Goal: Task Accomplishment & Management: Manage account settings

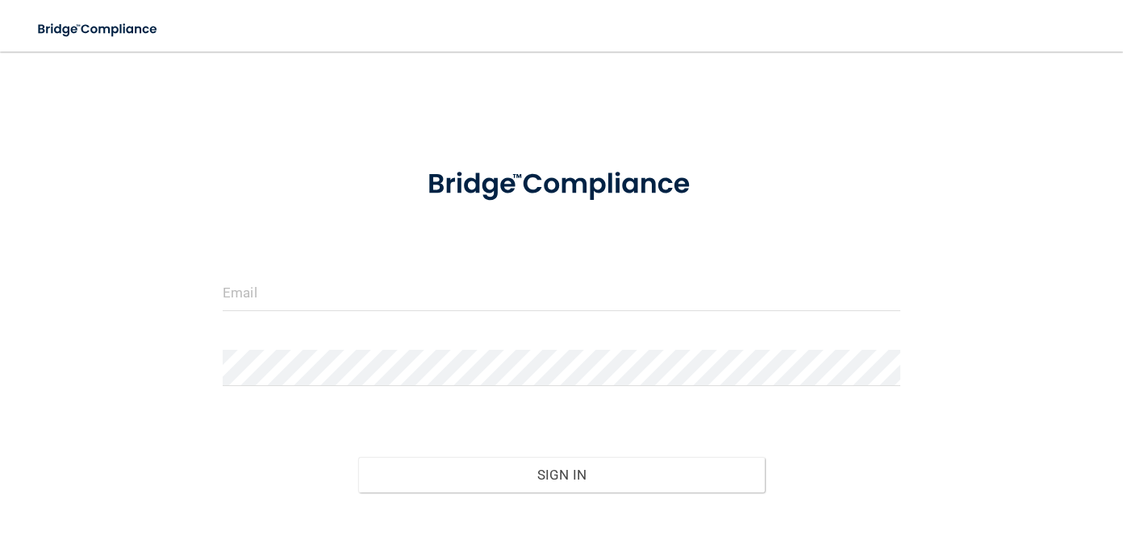
scroll to position [101, 0]
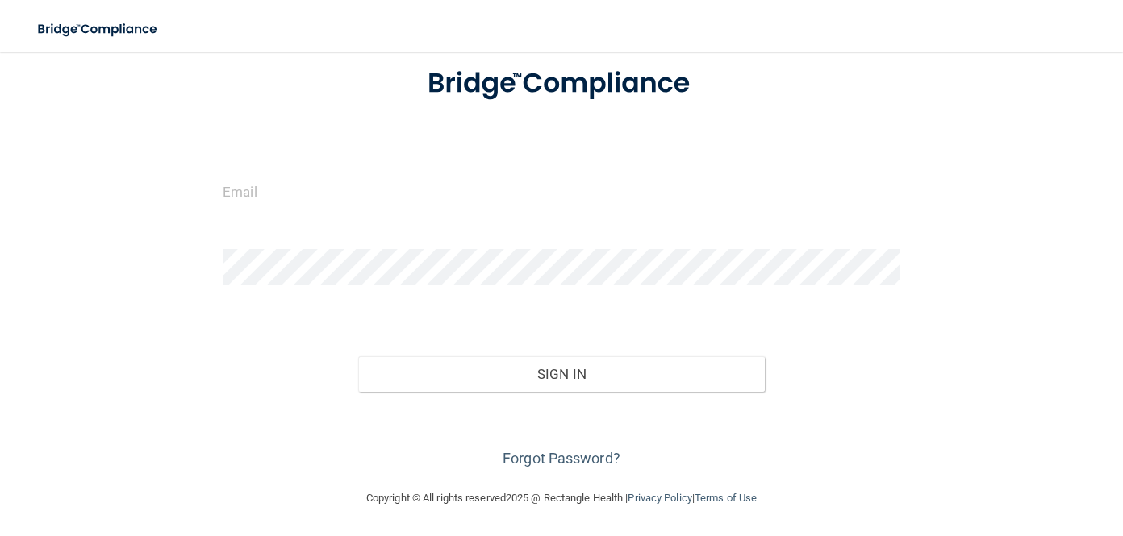
click at [223, 211] on div at bounding box center [223, 211] width 0 height 0
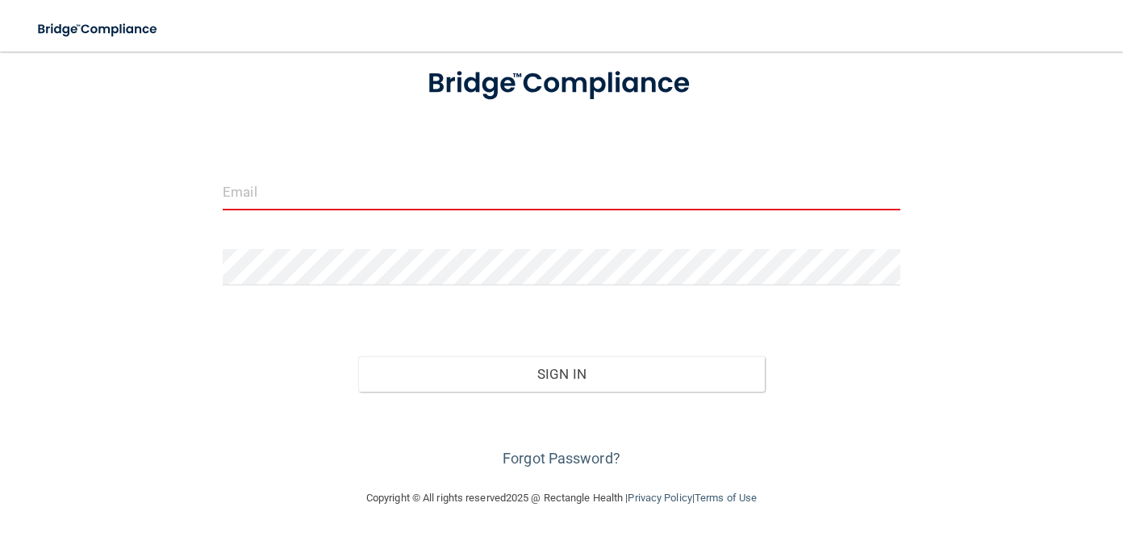
type input "[EMAIL_ADDRESS][DOMAIN_NAME]"
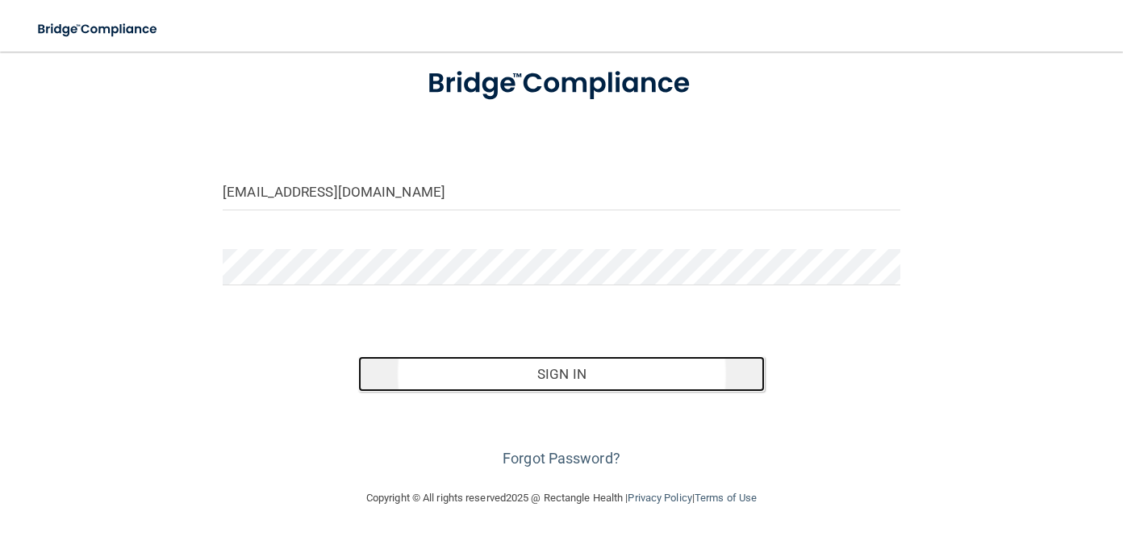
click at [568, 373] on button "Sign In" at bounding box center [561, 374] width 407 height 35
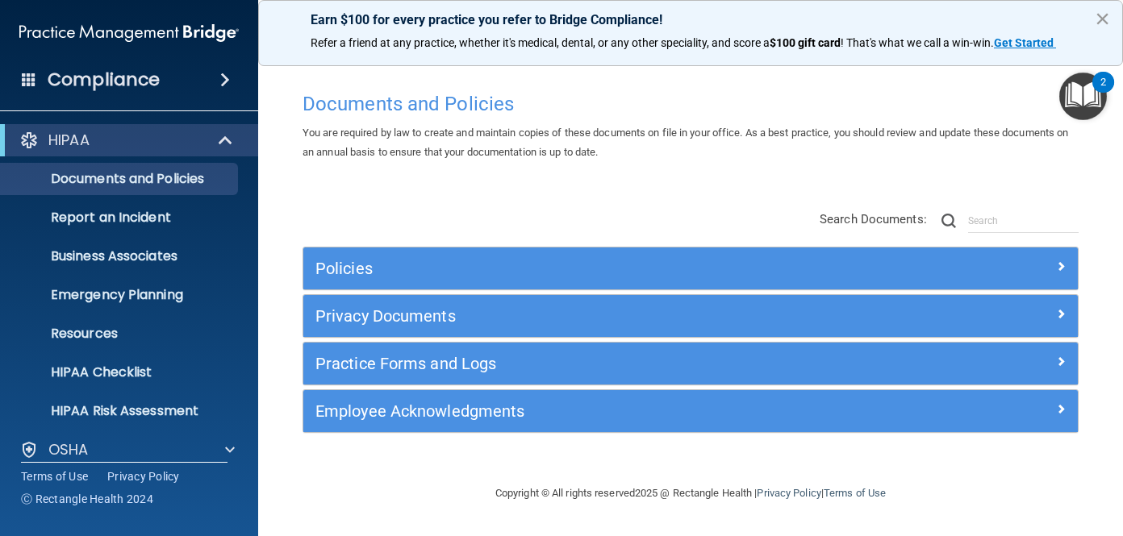
click at [1100, 20] on button "×" at bounding box center [1102, 19] width 15 height 26
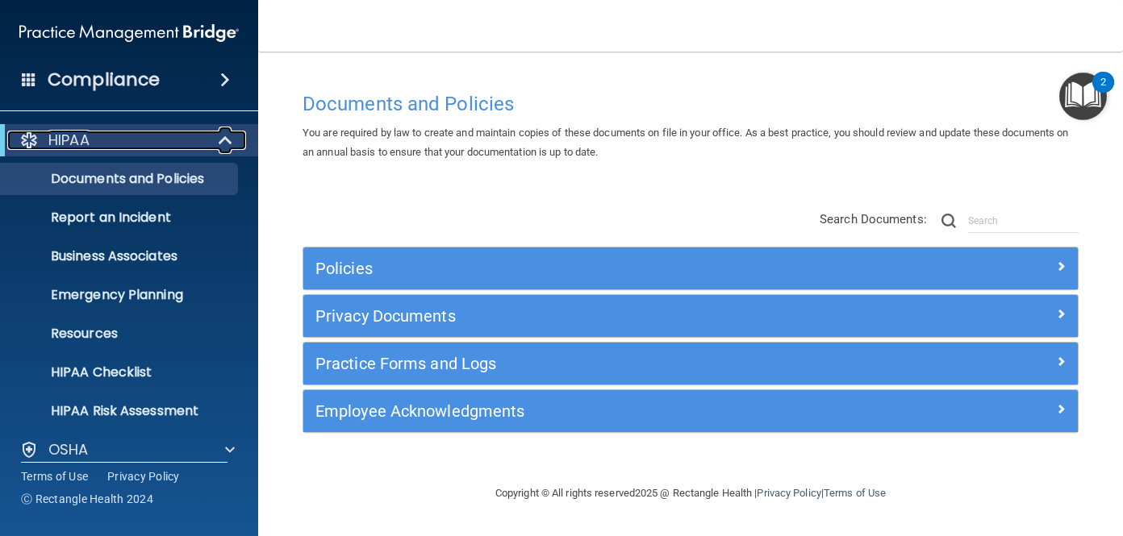
click at [81, 136] on p "HIPAA" at bounding box center [68, 140] width 41 height 19
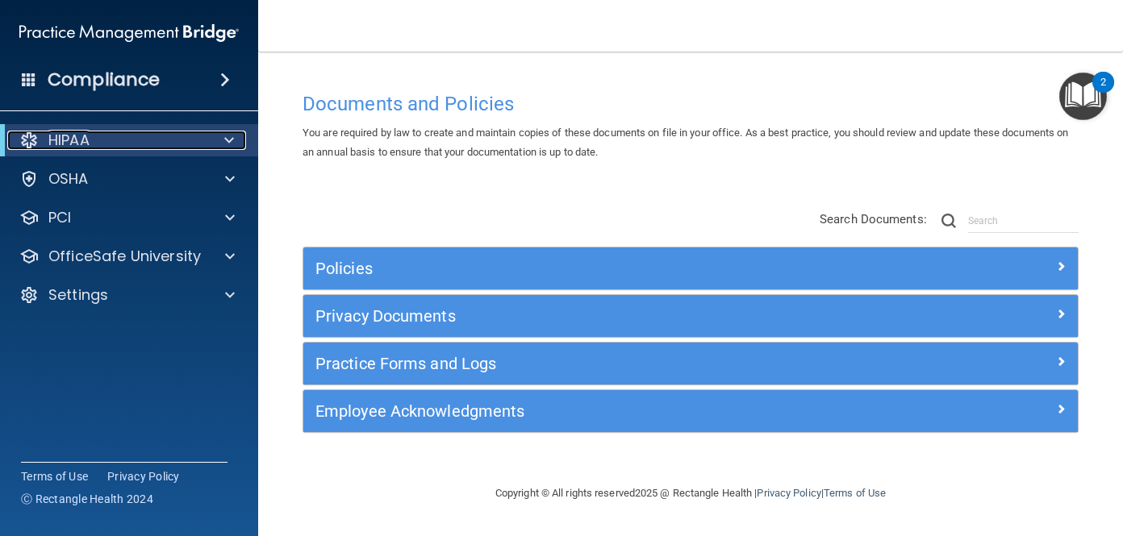
click at [81, 136] on p "HIPAA" at bounding box center [68, 140] width 41 height 19
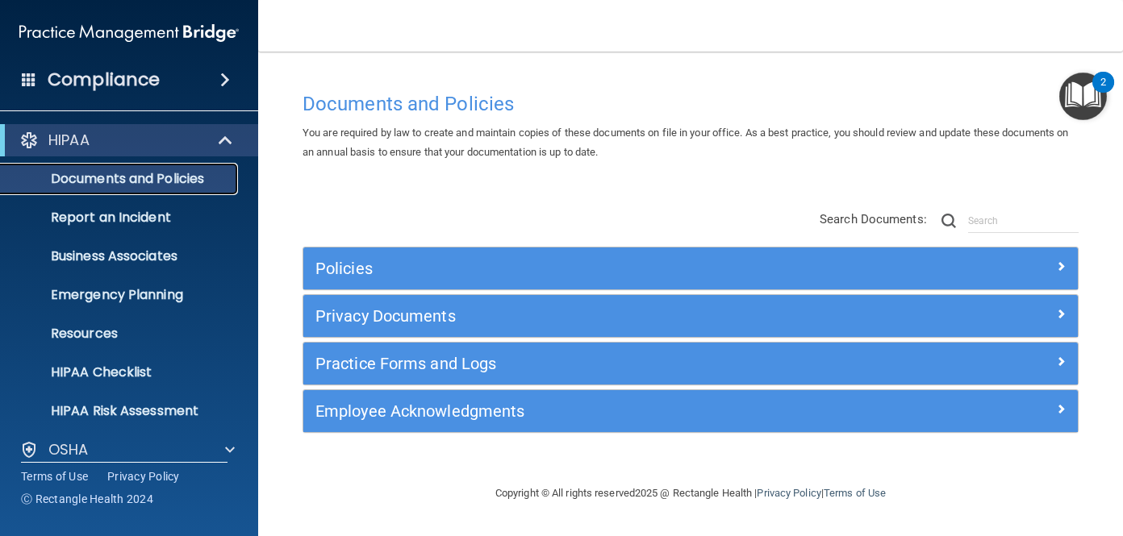
click at [142, 184] on p "Documents and Policies" at bounding box center [120, 179] width 220 height 16
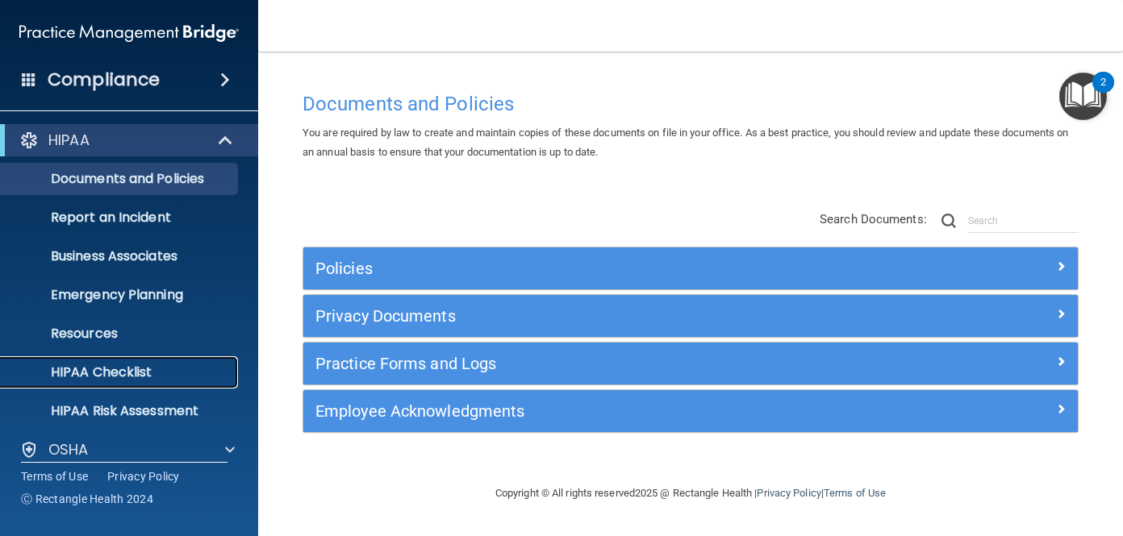
click at [143, 375] on p "HIPAA Checklist" at bounding box center [120, 373] width 220 height 16
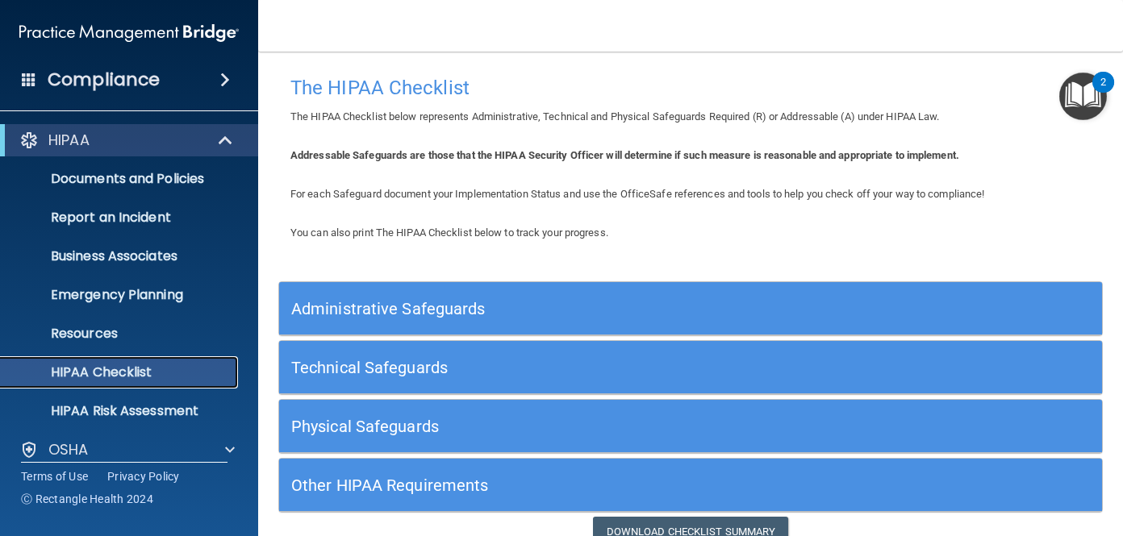
scroll to position [75, 0]
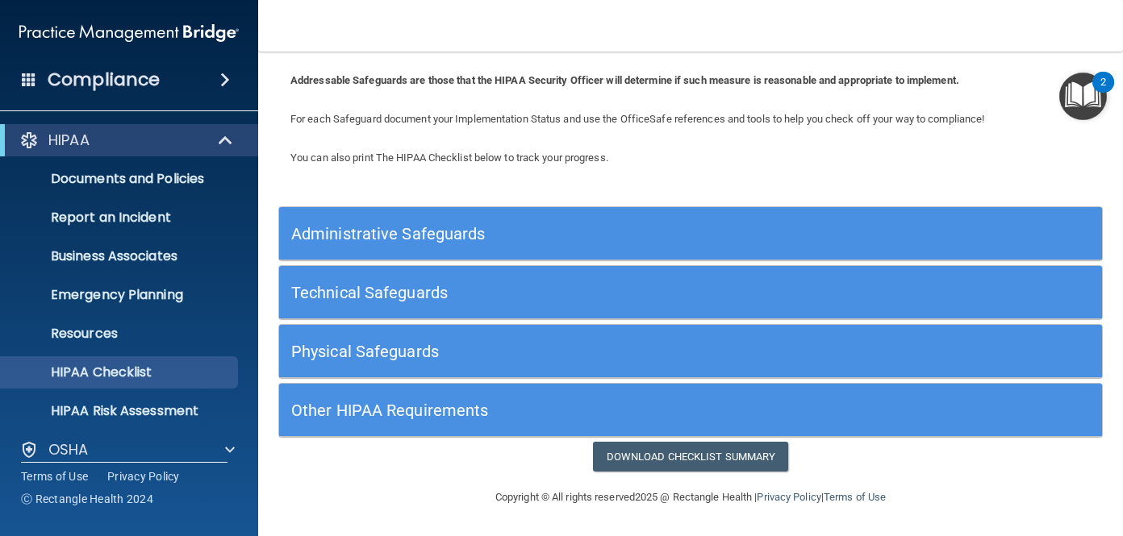
click at [232, 88] on div "Compliance" at bounding box center [129, 79] width 258 height 35
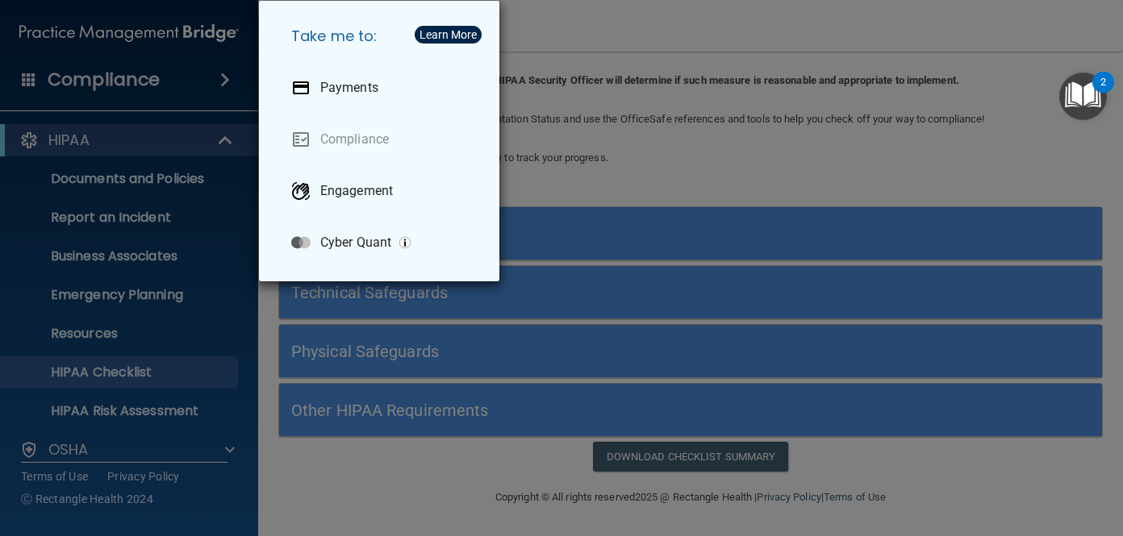
click at [76, 90] on div "Take me to: Payments Compliance Engagement Cyber Quant" at bounding box center [561, 268] width 1123 height 536
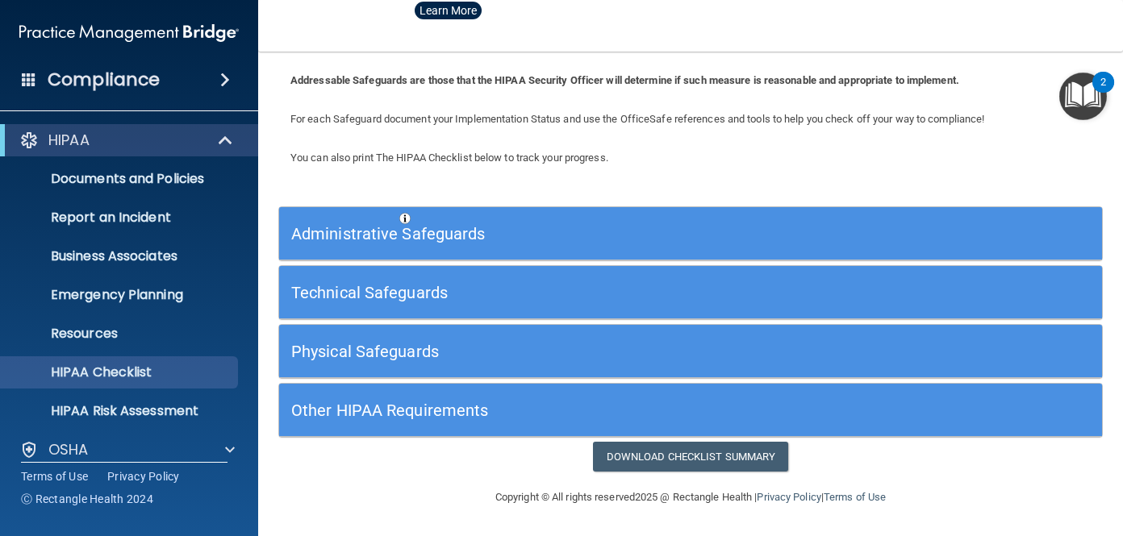
click at [24, 77] on span at bounding box center [29, 79] width 15 height 15
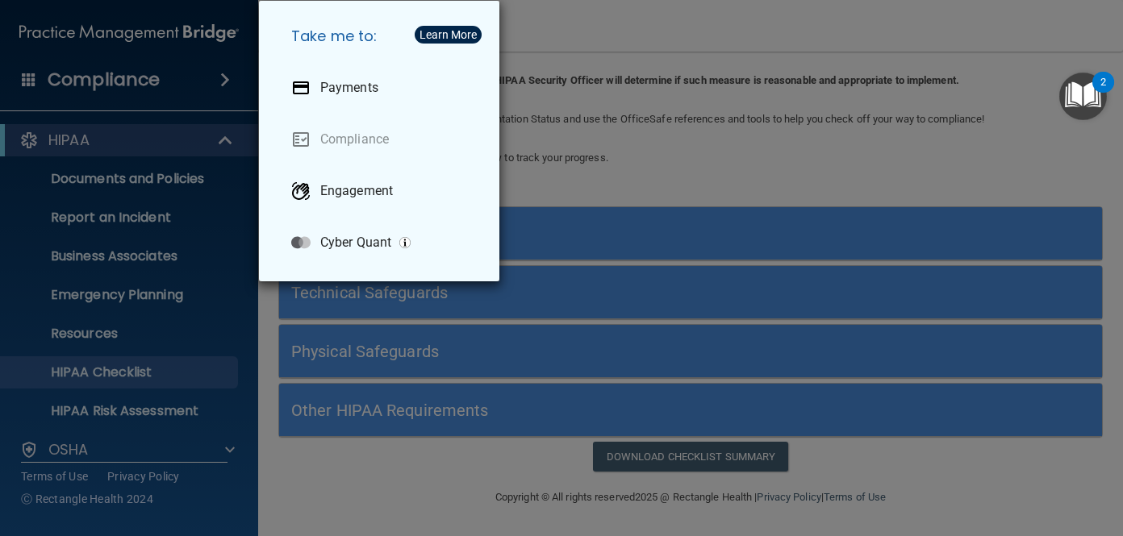
click at [110, 127] on div "Take me to: Payments Compliance Engagement Cyber Quant" at bounding box center [561, 268] width 1123 height 536
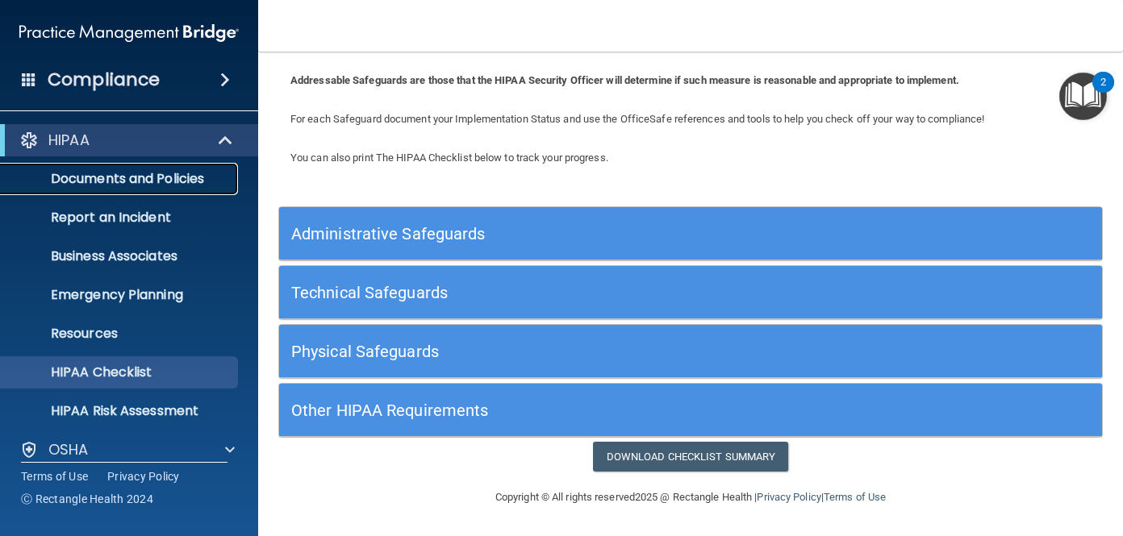
click at [143, 175] on p "Documents and Policies" at bounding box center [120, 179] width 220 height 16
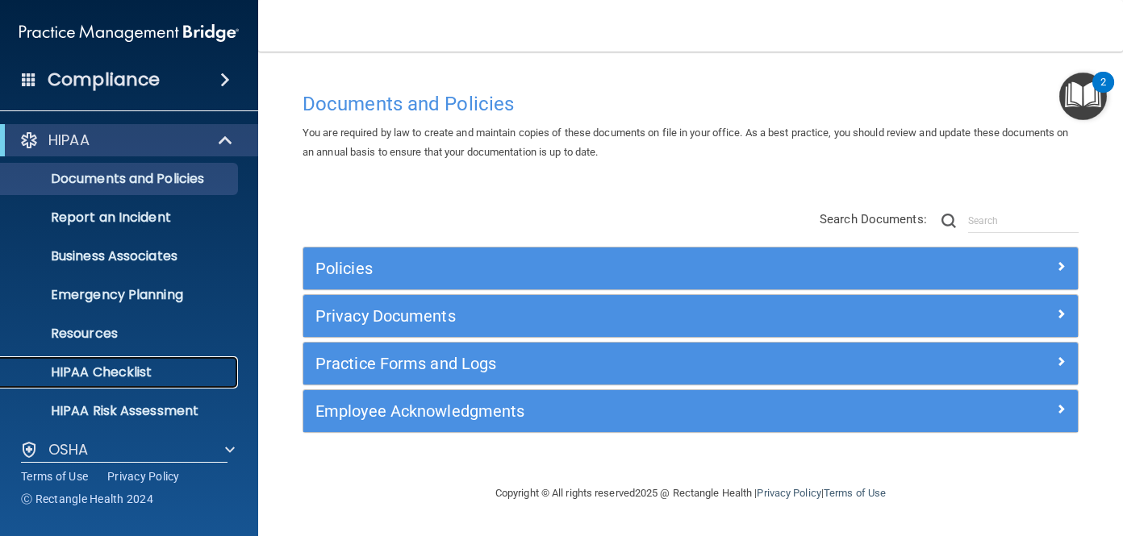
click at [158, 370] on p "HIPAA Checklist" at bounding box center [120, 373] width 220 height 16
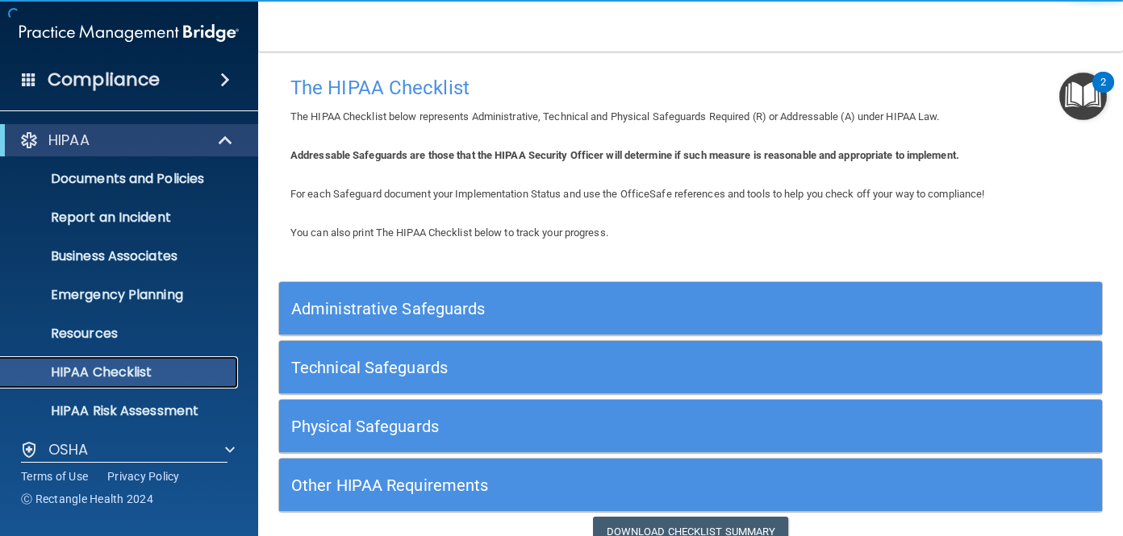
scroll to position [75, 0]
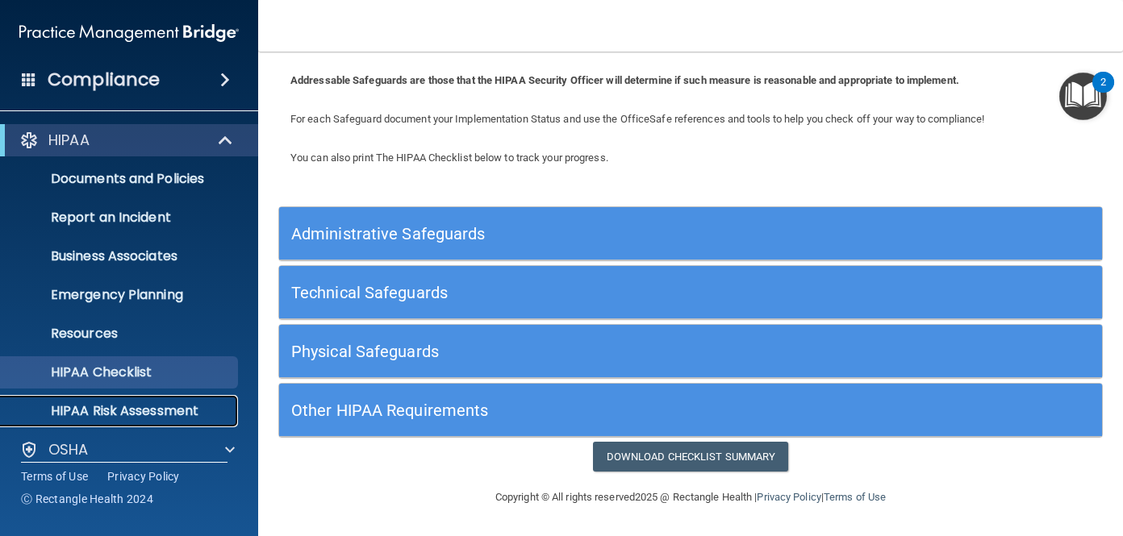
click at [158, 418] on p "HIPAA Risk Assessment" at bounding box center [120, 411] width 220 height 16
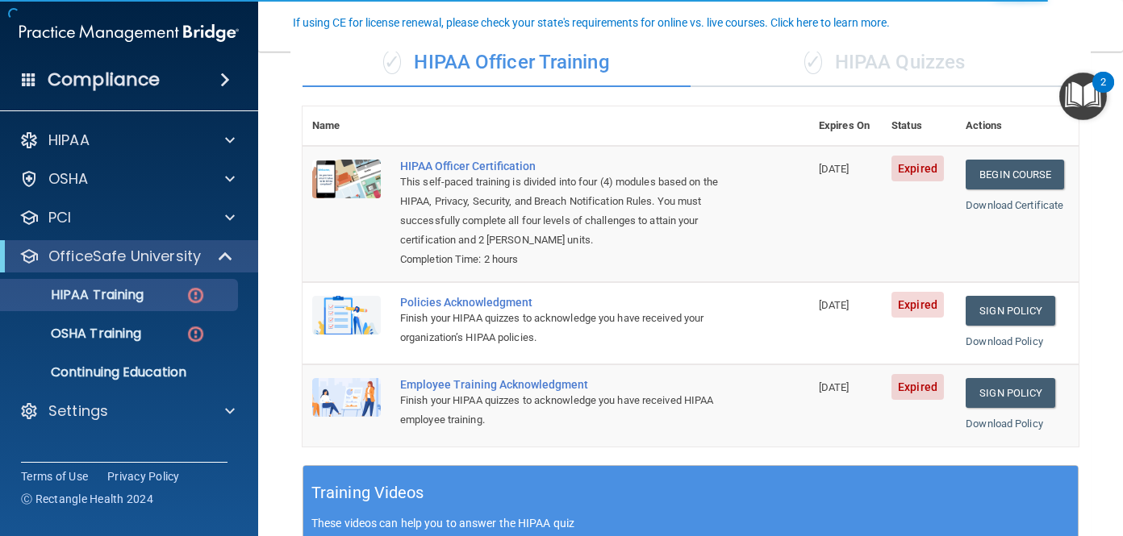
scroll to position [141, 0]
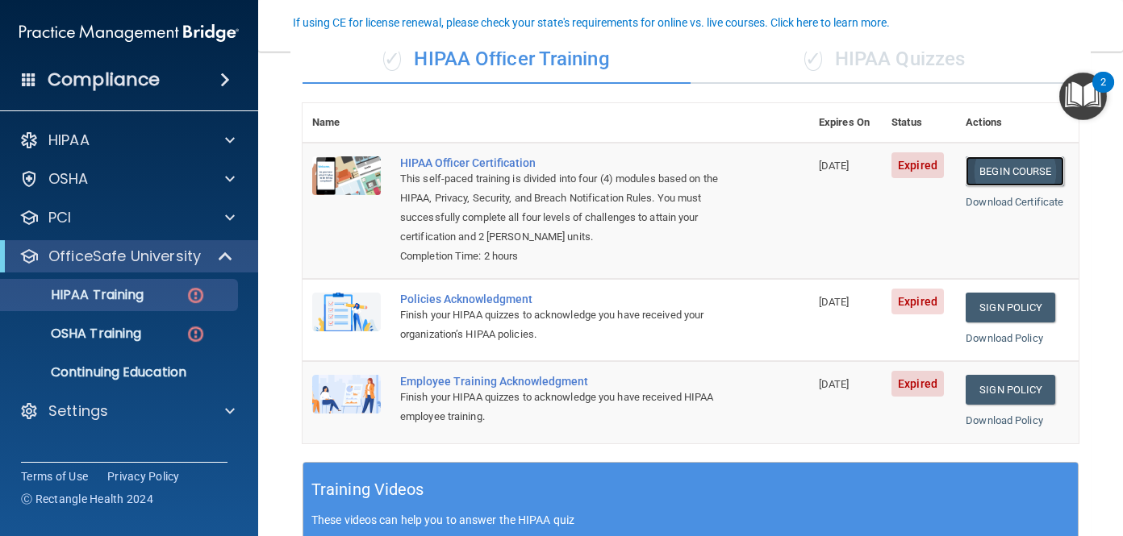
click at [994, 169] on link "Begin Course" at bounding box center [1015, 172] width 98 height 30
click at [34, 79] on span at bounding box center [29, 79] width 15 height 15
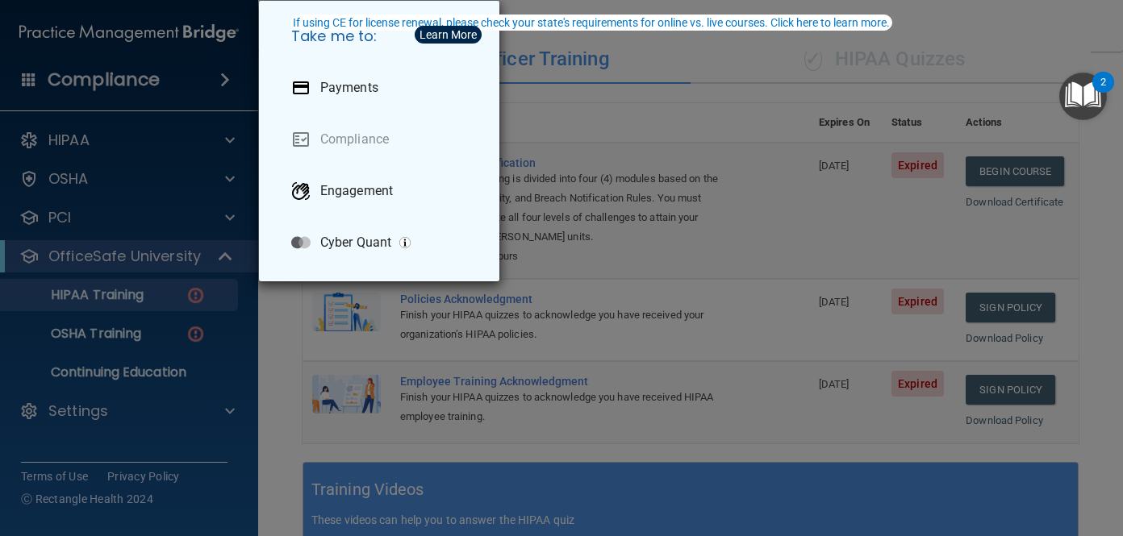
click at [82, 167] on div "Take me to: Payments Compliance Engagement Cyber Quant" at bounding box center [561, 268] width 1123 height 536
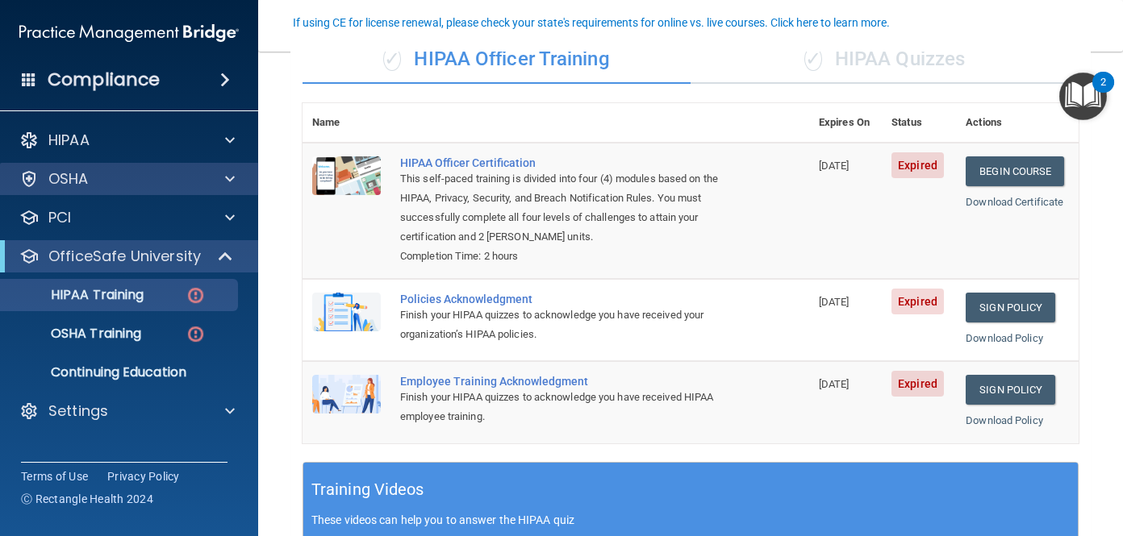
click at [95, 168] on div "OSHA" at bounding box center [129, 179] width 259 height 32
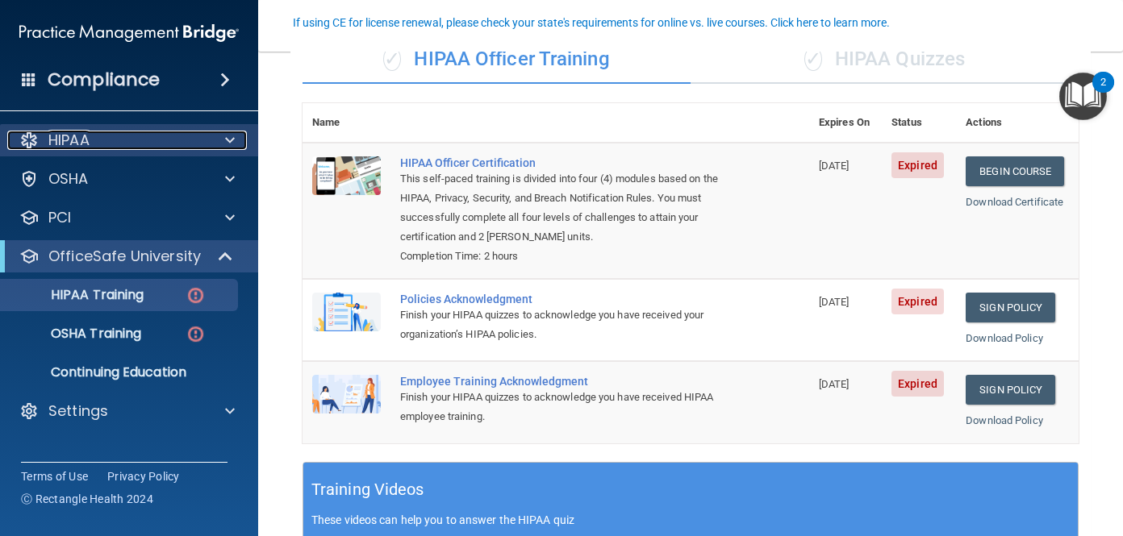
click at [173, 144] on div "HIPAA" at bounding box center [107, 140] width 200 height 19
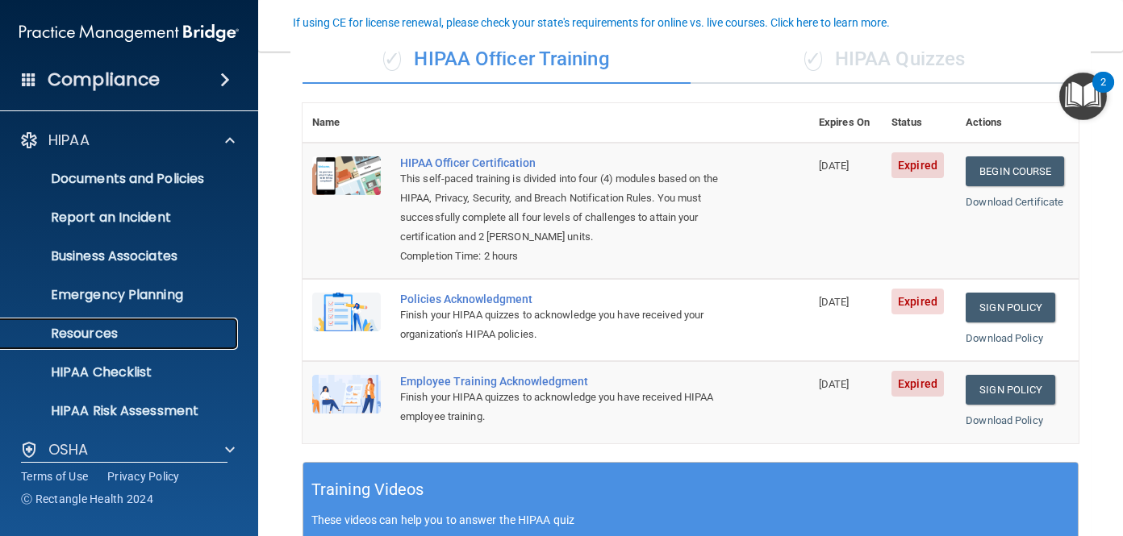
click at [118, 328] on p "Resources" at bounding box center [120, 334] width 220 height 16
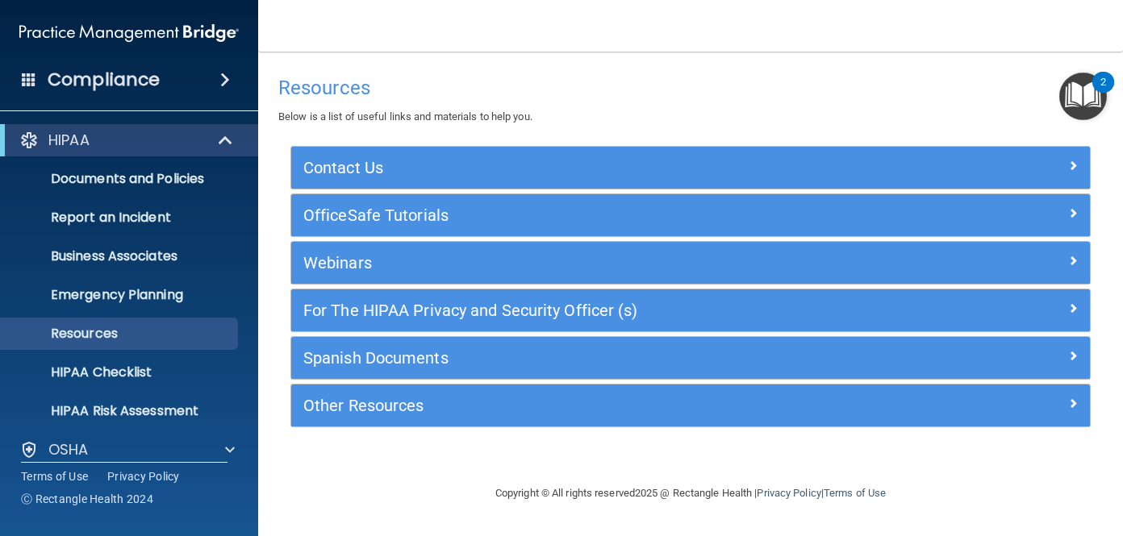
click at [61, 88] on h4 "Compliance" at bounding box center [104, 80] width 112 height 23
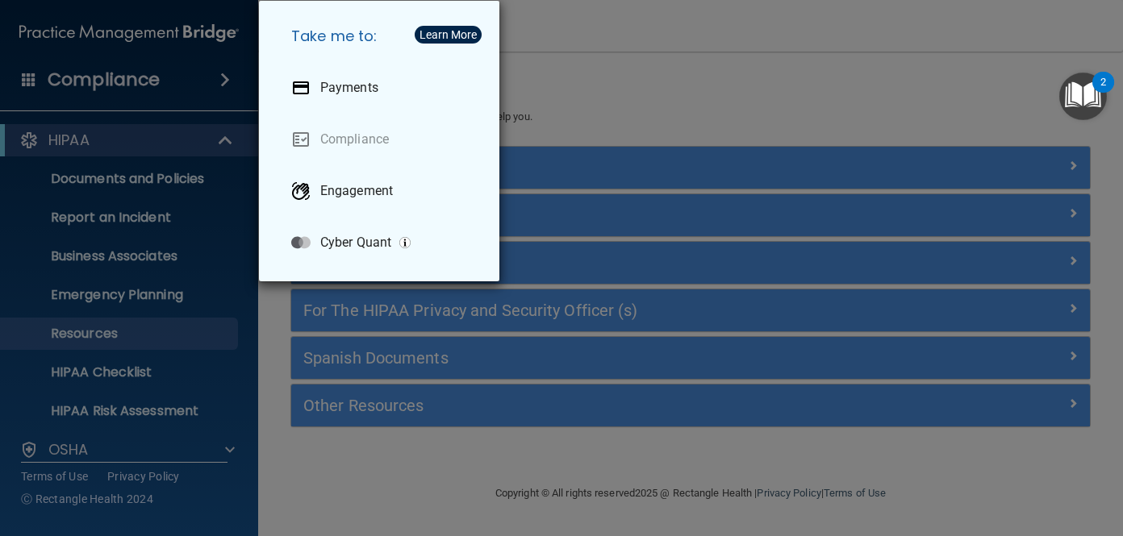
click at [557, 92] on div "Take me to: Payments Compliance Engagement Cyber Quant" at bounding box center [561, 268] width 1123 height 536
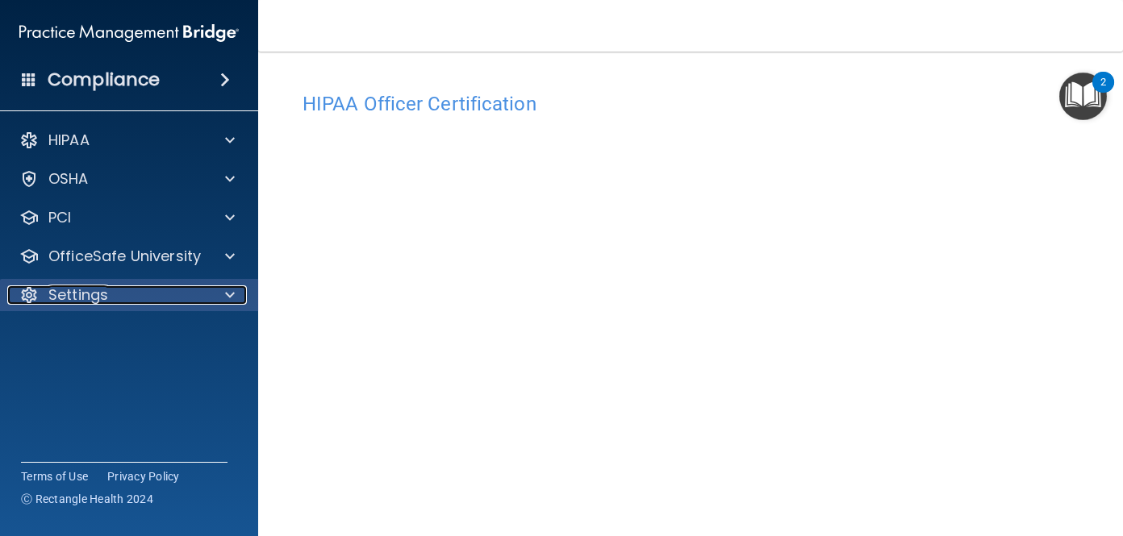
click at [80, 286] on p "Settings" at bounding box center [78, 295] width 60 height 19
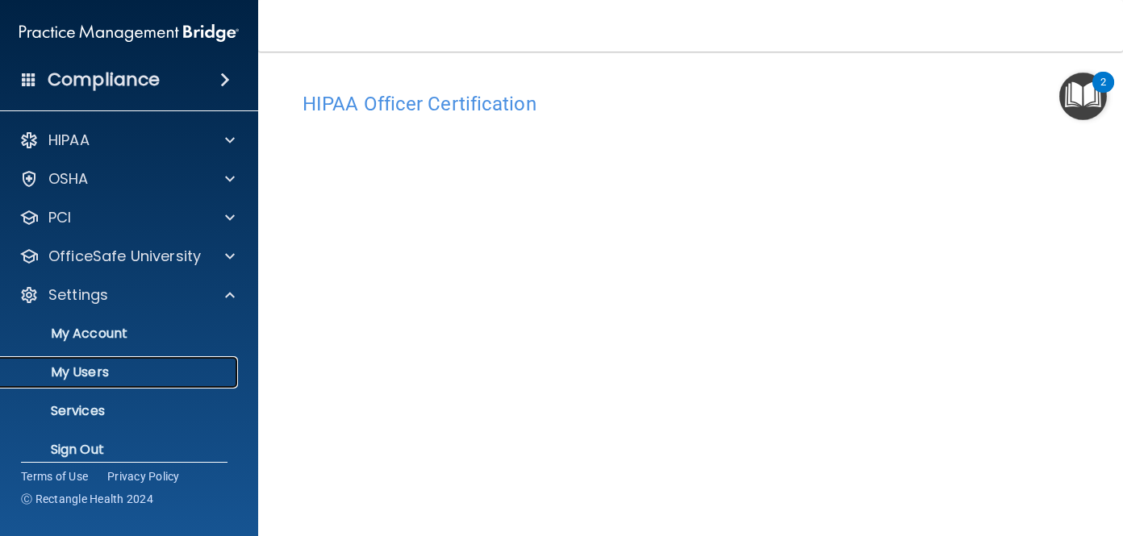
click at [118, 375] on p "My Users" at bounding box center [120, 373] width 220 height 16
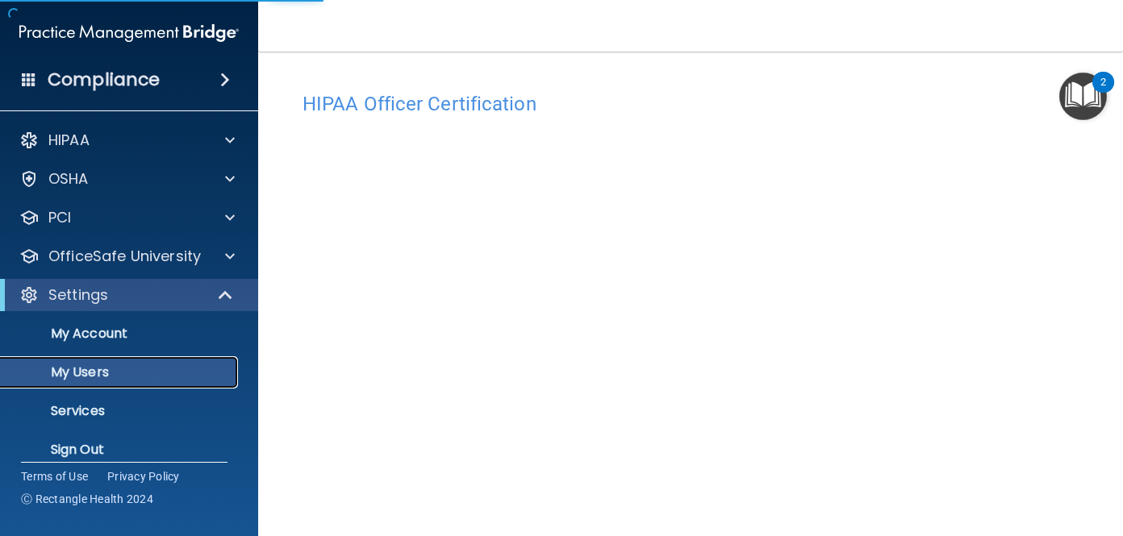
select select "20"
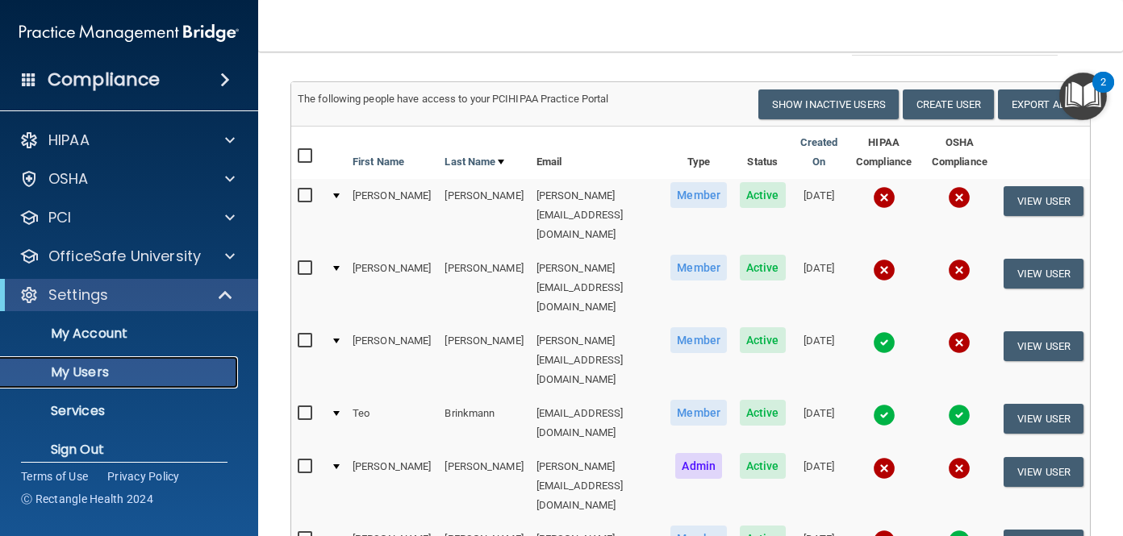
scroll to position [104, 0]
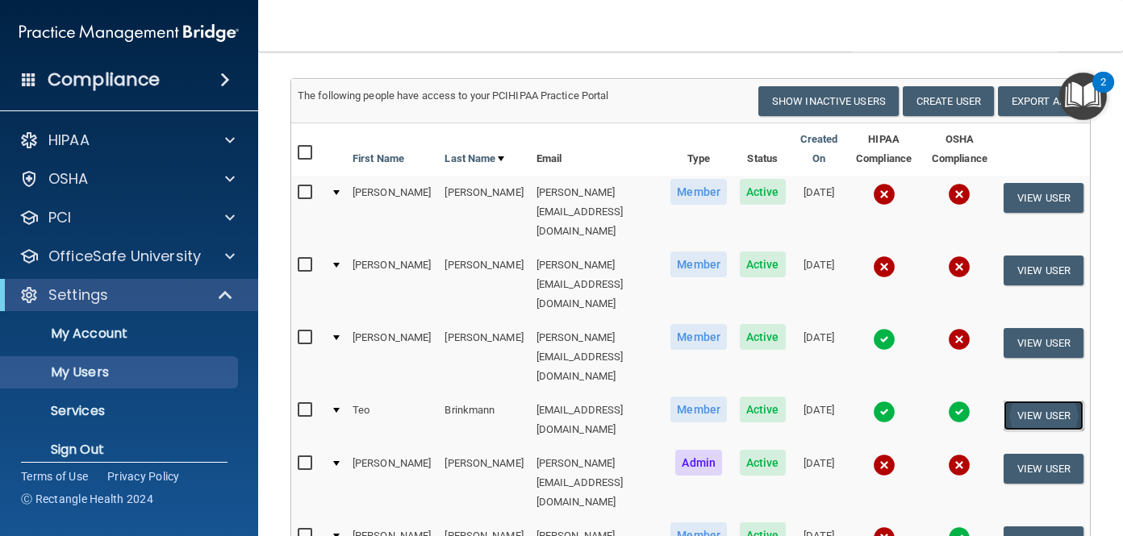
click at [1031, 401] on button "View User" at bounding box center [1044, 416] width 80 height 30
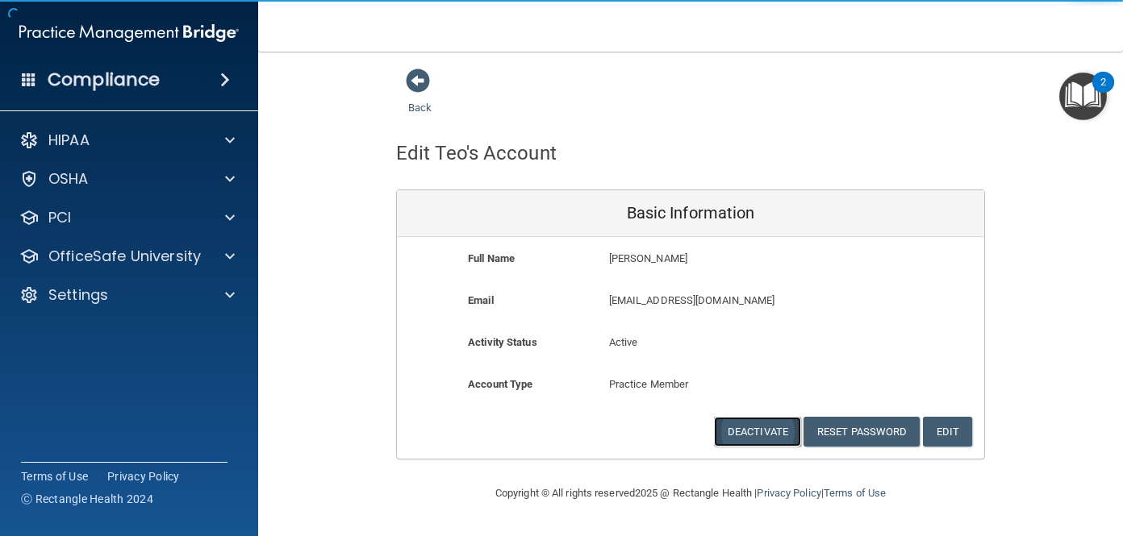
click at [752, 432] on button "Deactivate" at bounding box center [757, 432] width 87 height 30
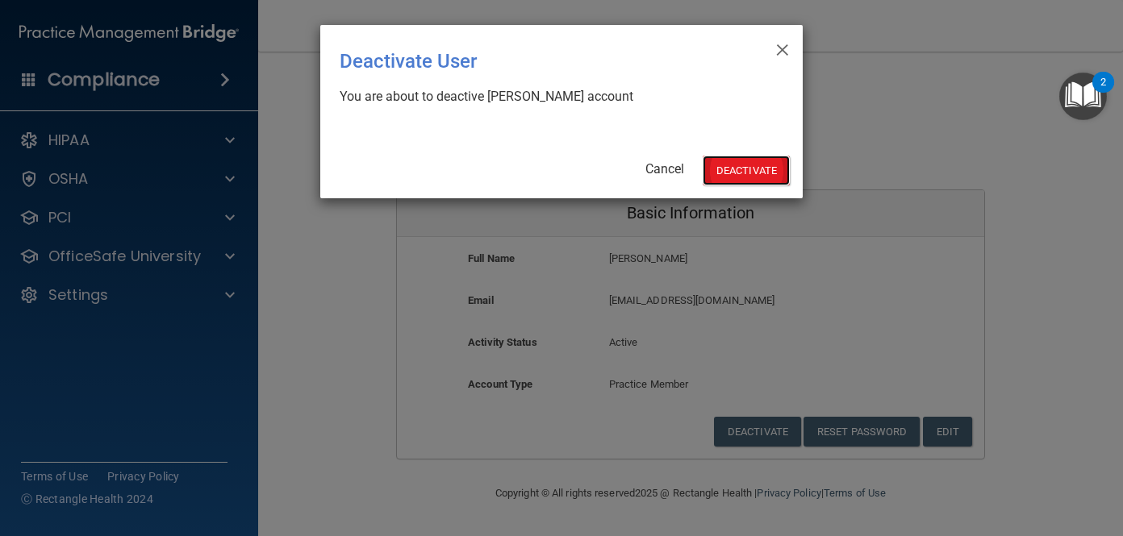
click at [735, 175] on button "Deactivate" at bounding box center [746, 171] width 87 height 30
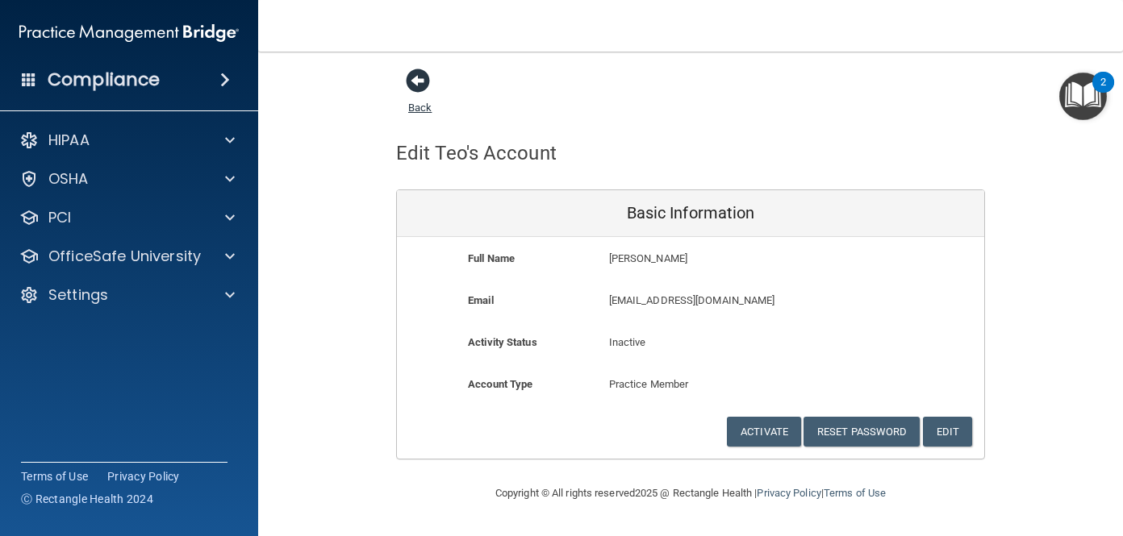
click at [420, 79] on span at bounding box center [418, 81] width 24 height 24
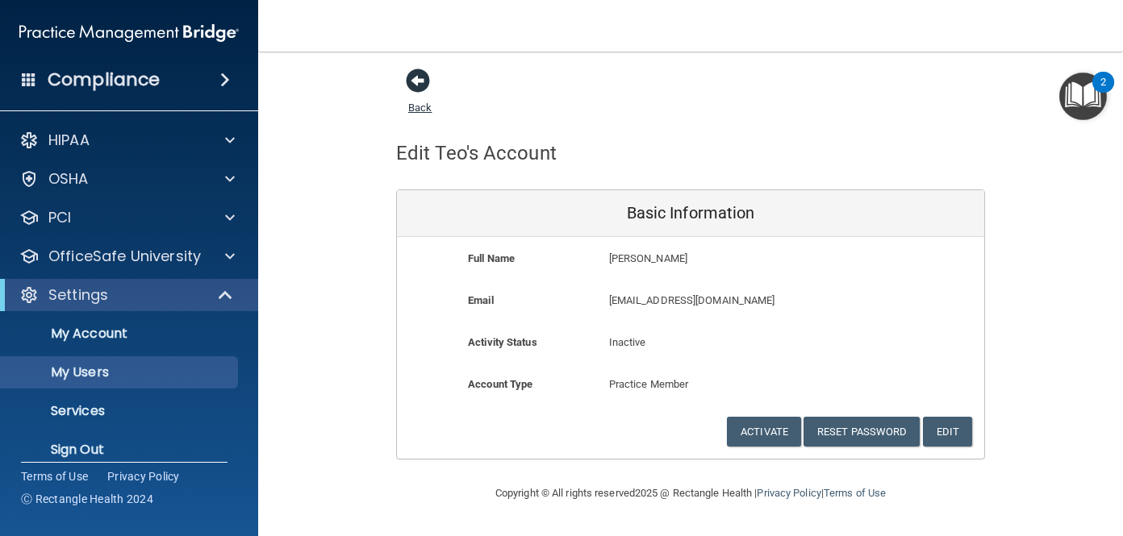
select select "20"
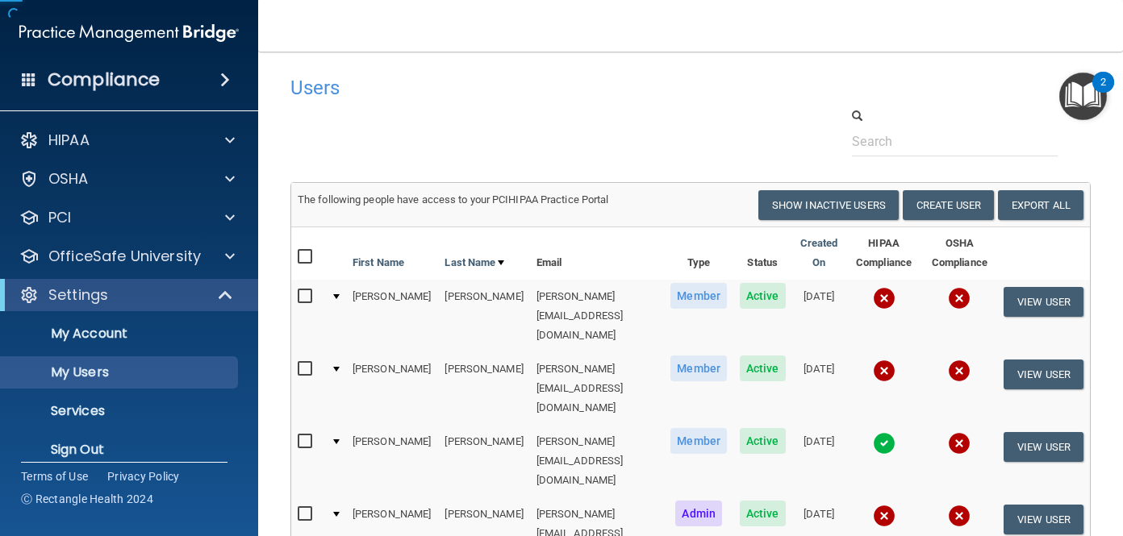
click at [419, 84] on h4 "Users" at bounding box center [518, 87] width 457 height 21
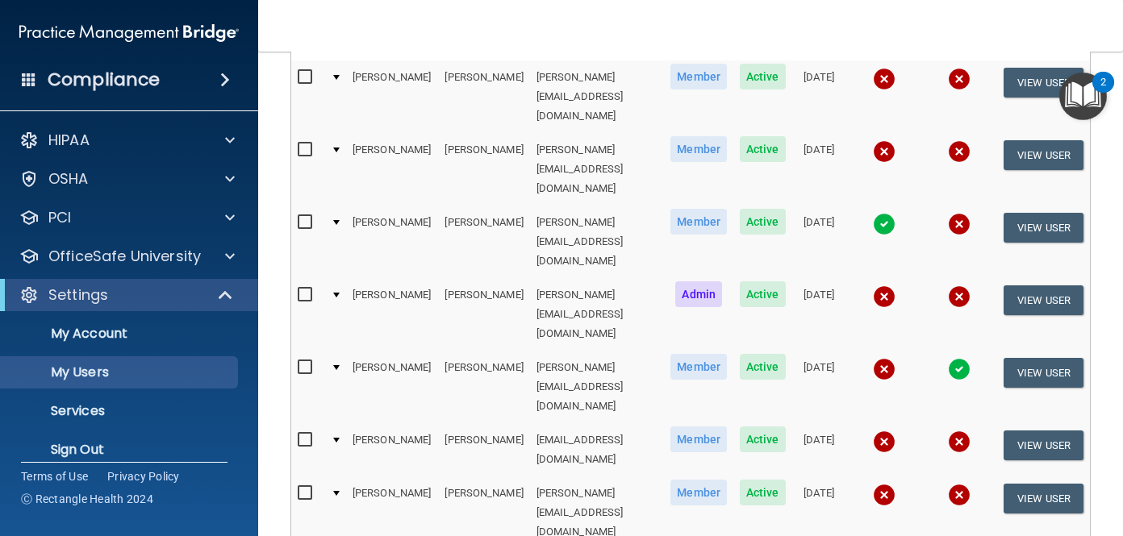
scroll to position [220, 0]
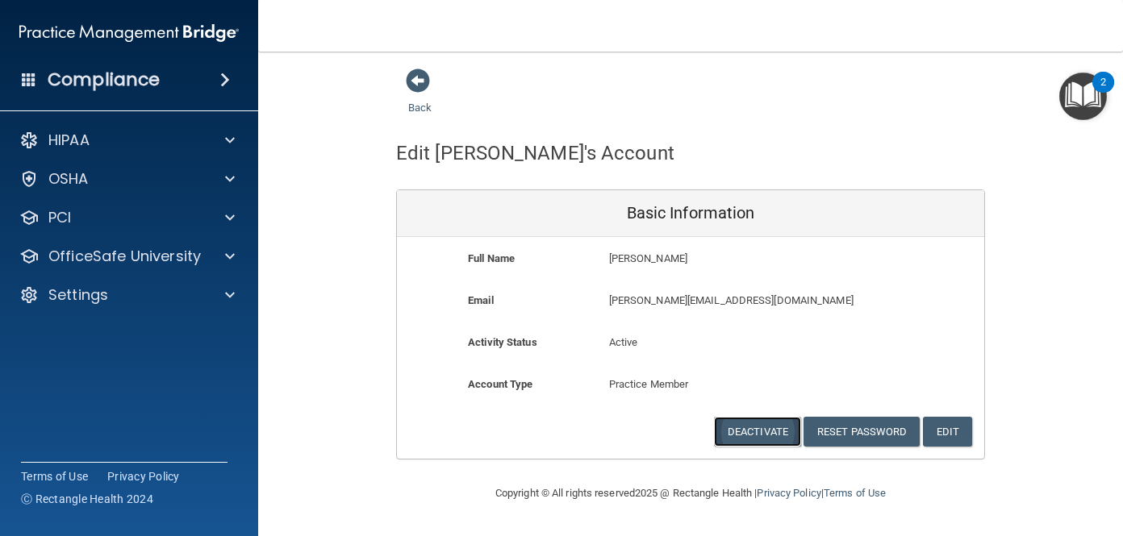
click at [743, 436] on button "Deactivate" at bounding box center [757, 432] width 87 height 30
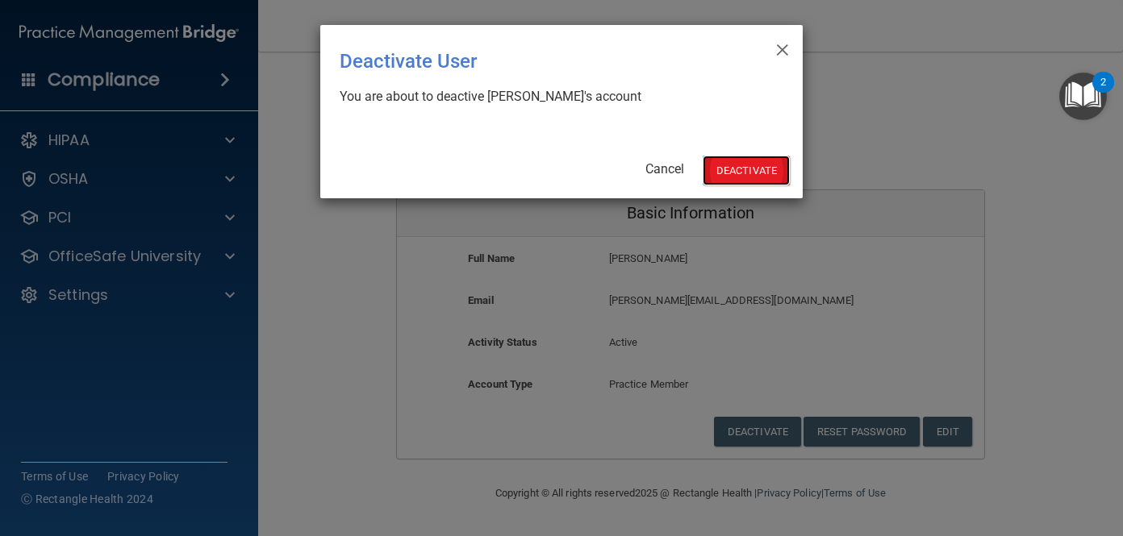
click at [762, 169] on button "Deactivate" at bounding box center [746, 171] width 87 height 30
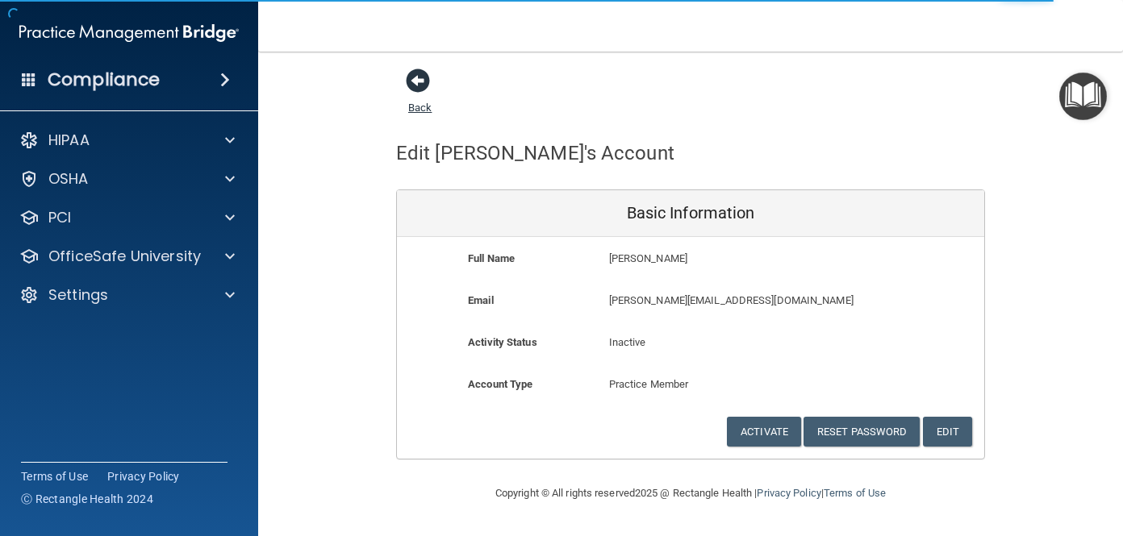
click at [417, 76] on span at bounding box center [418, 81] width 24 height 24
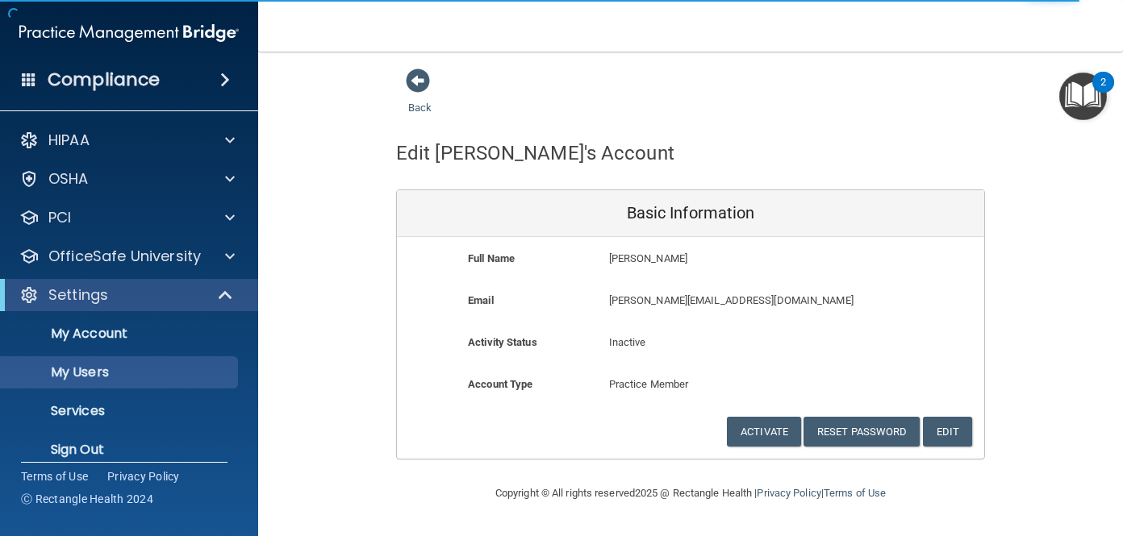
select select "20"
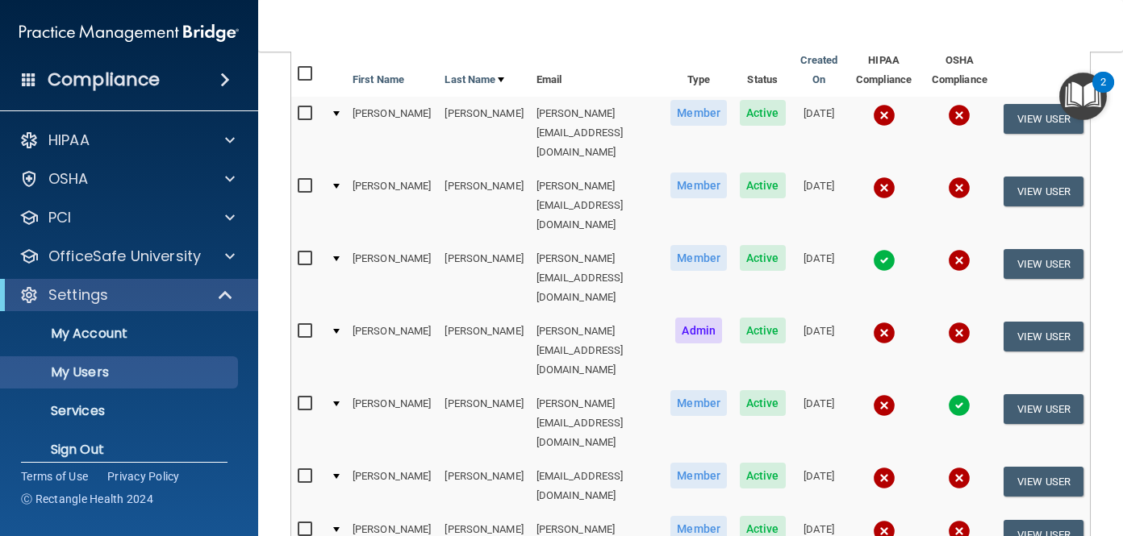
scroll to position [207, 0]
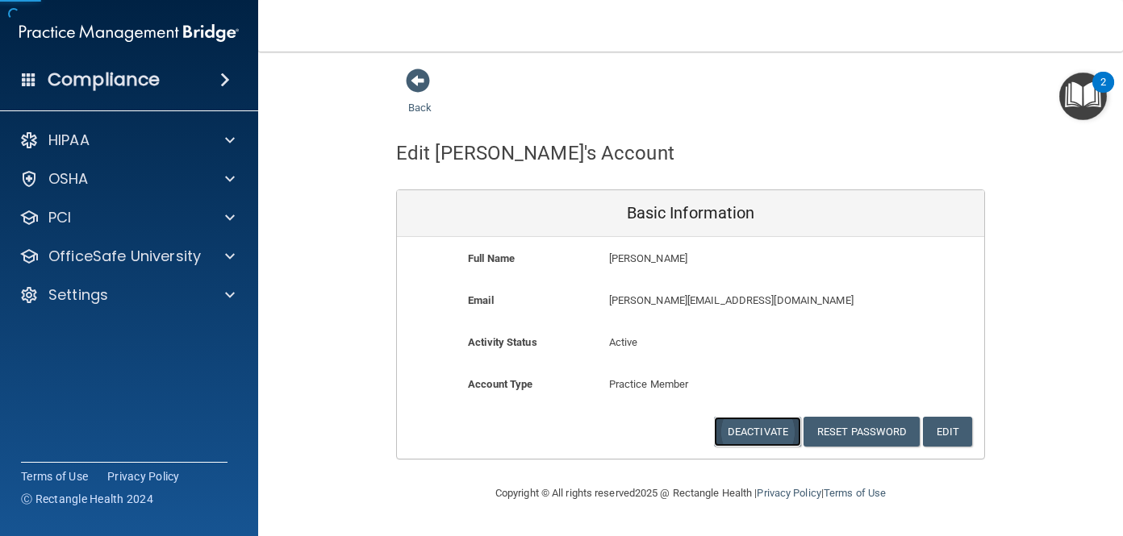
click at [749, 426] on button "Deactivate" at bounding box center [757, 432] width 87 height 30
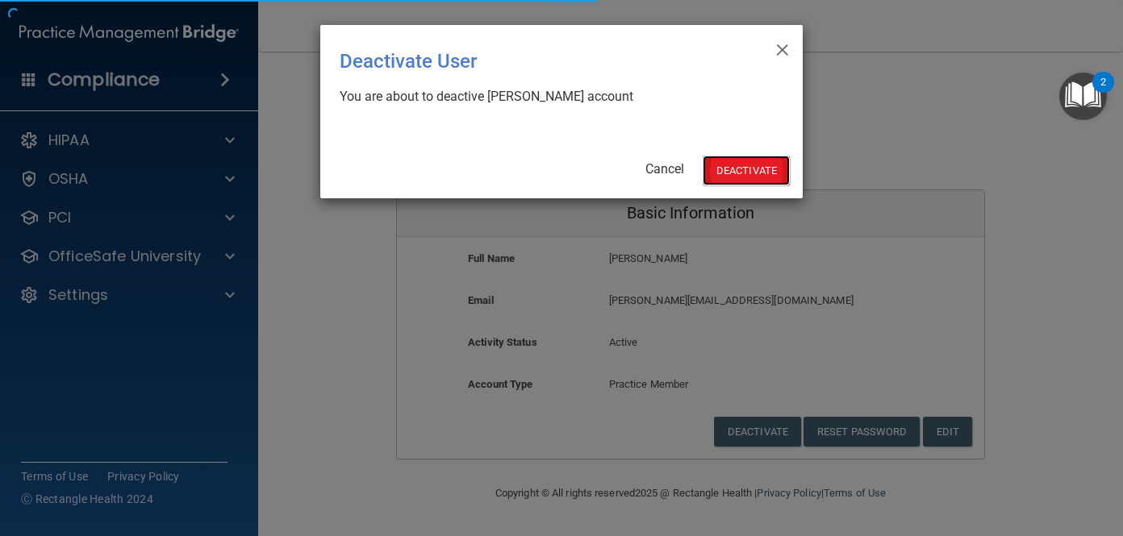
click at [738, 168] on button "Deactivate" at bounding box center [746, 171] width 87 height 30
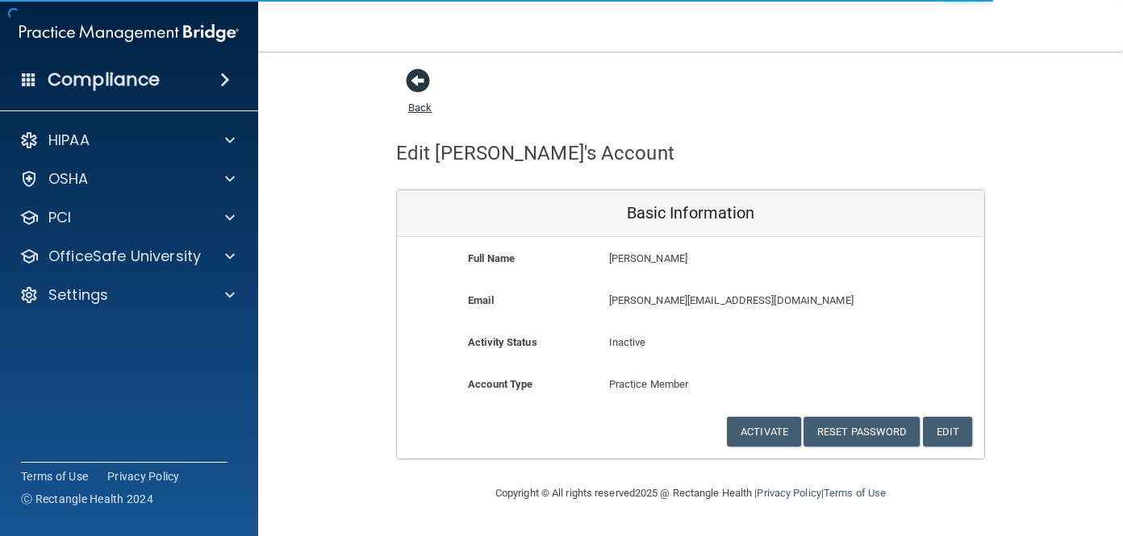
click at [412, 84] on span at bounding box center [418, 81] width 24 height 24
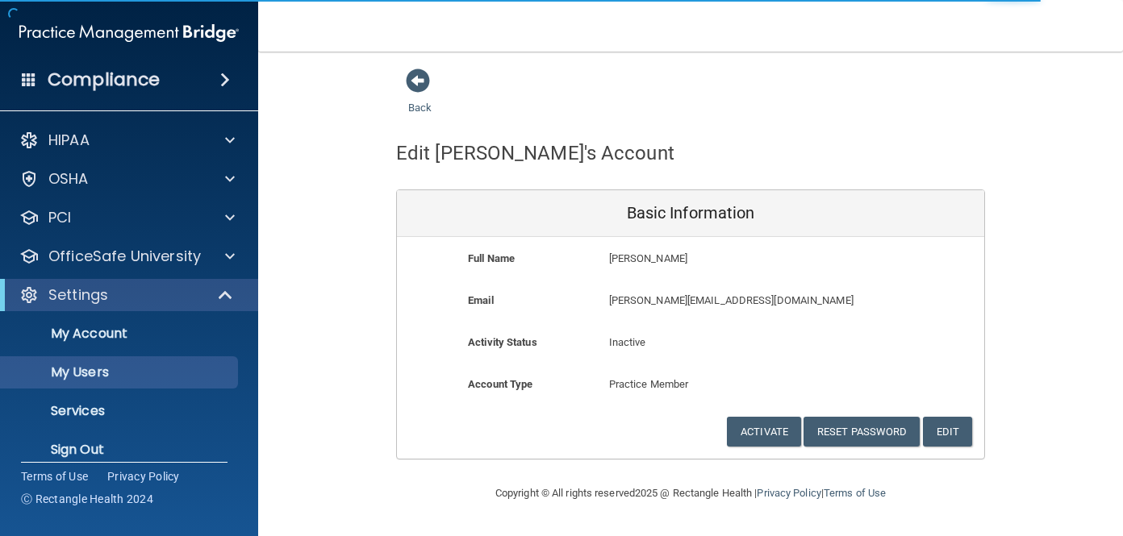
select select "20"
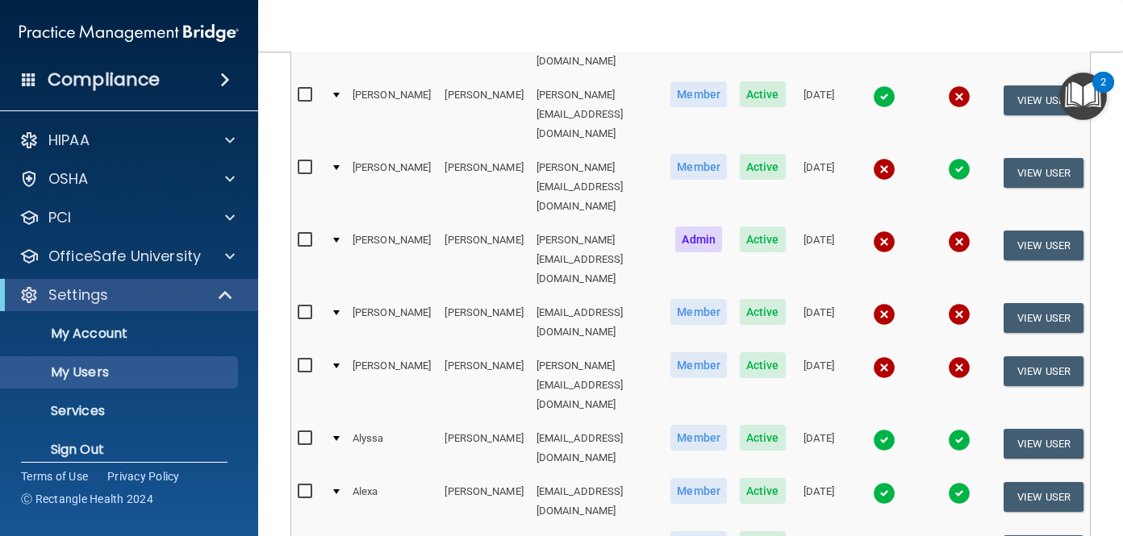
scroll to position [359, 0]
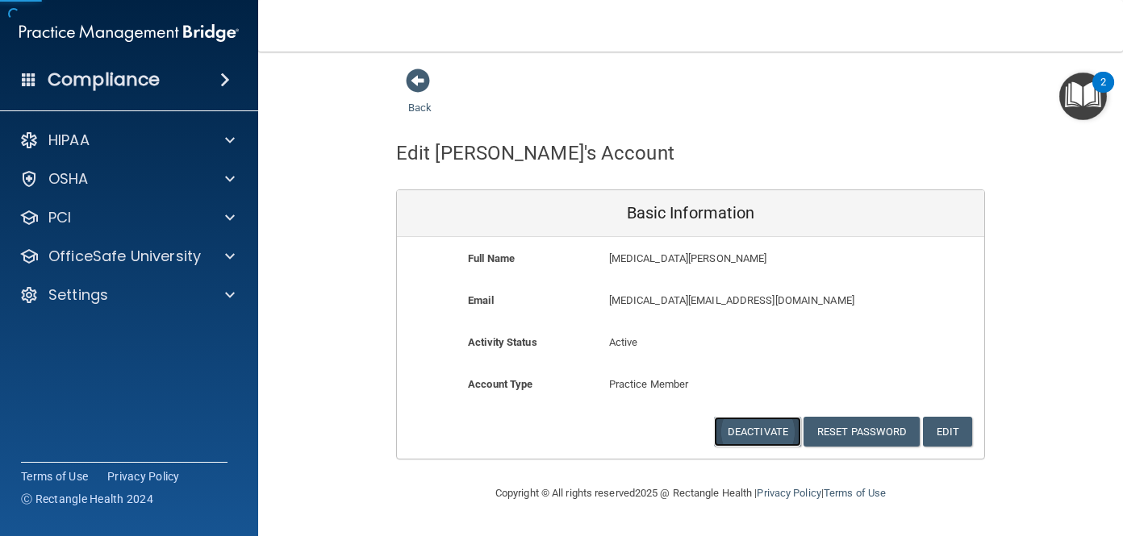
click at [737, 435] on button "Deactivate" at bounding box center [757, 432] width 87 height 30
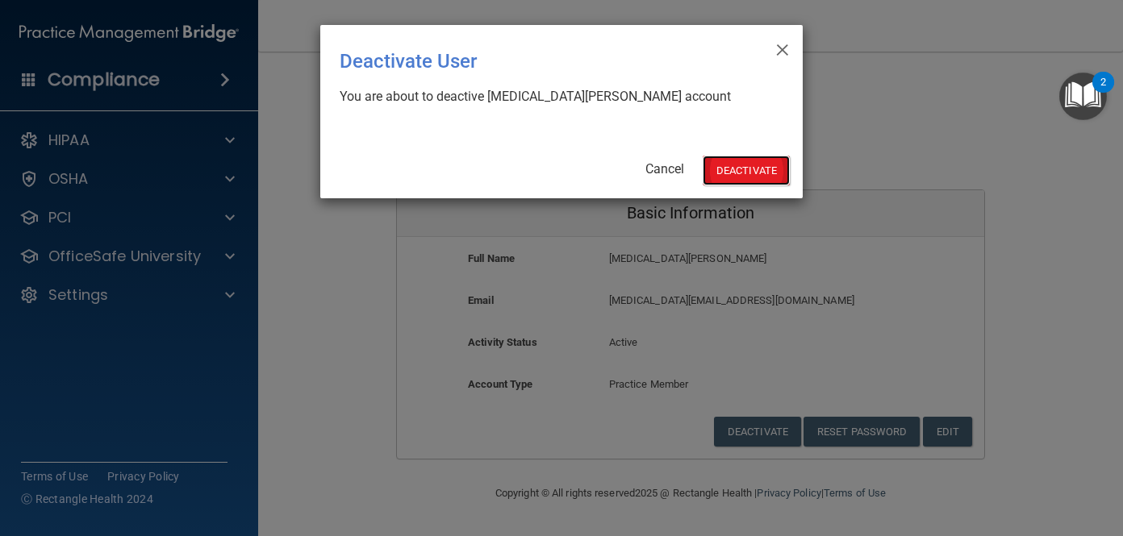
click at [731, 170] on button "Deactivate" at bounding box center [746, 171] width 87 height 30
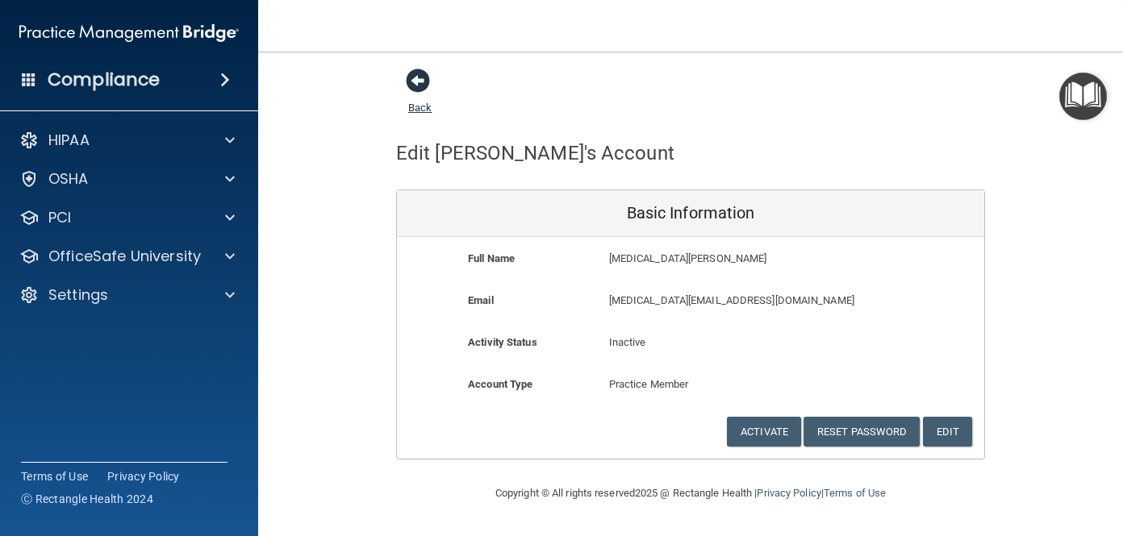
click at [415, 81] on span at bounding box center [418, 81] width 24 height 24
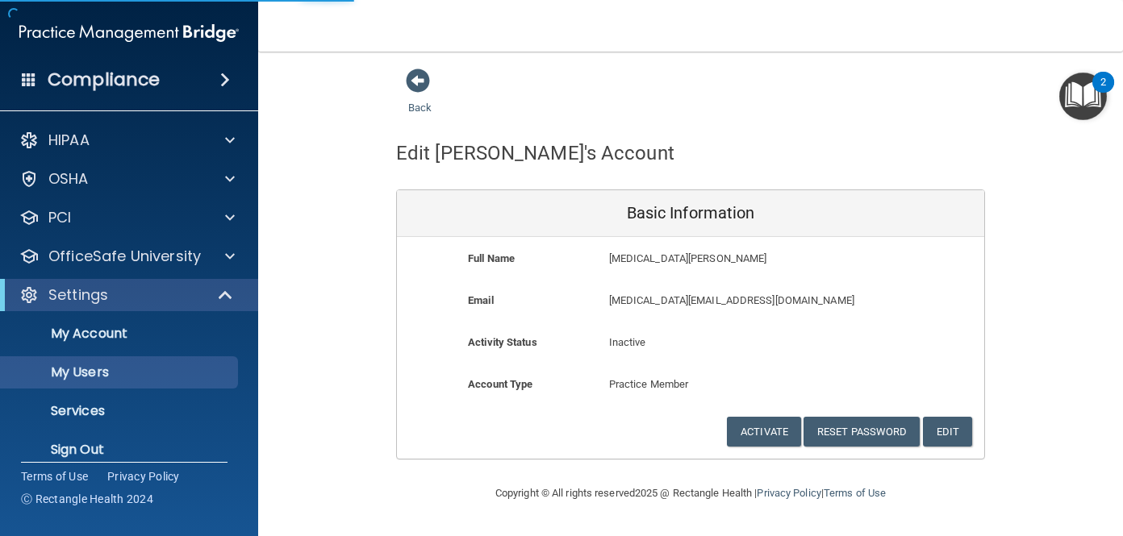
select select "20"
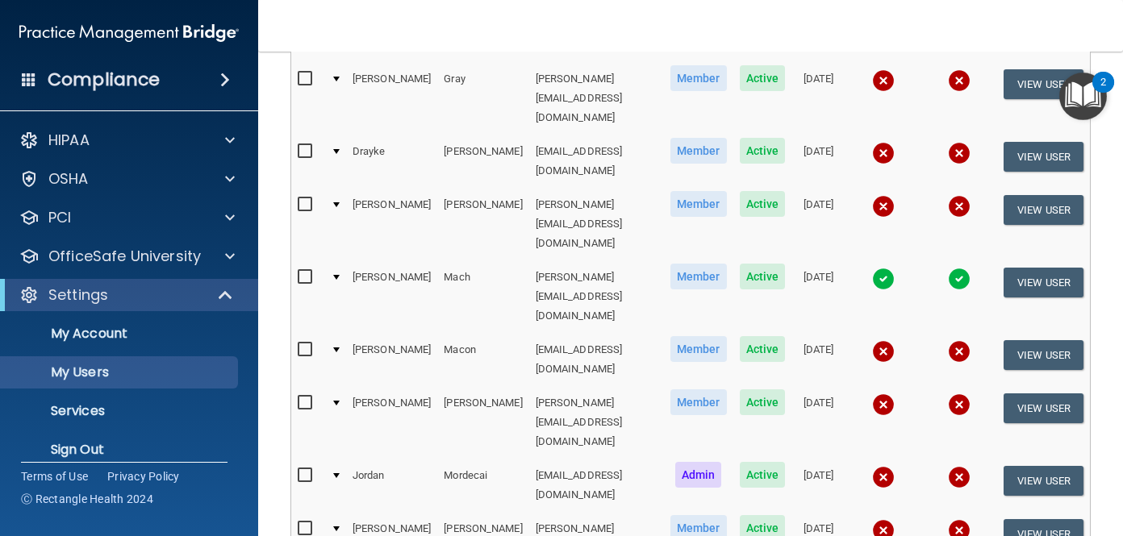
scroll to position [816, 0]
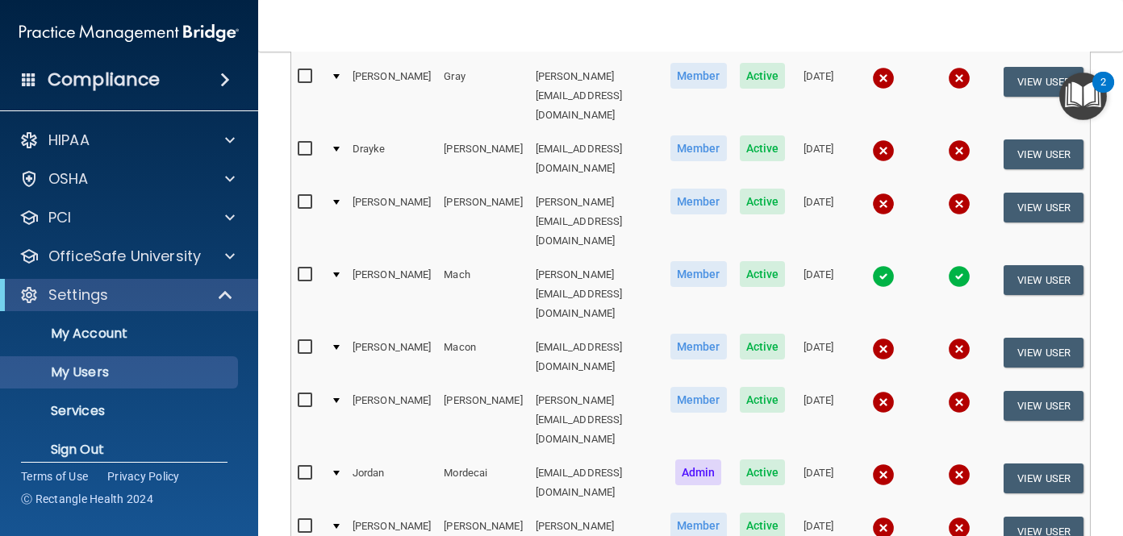
select select "20"
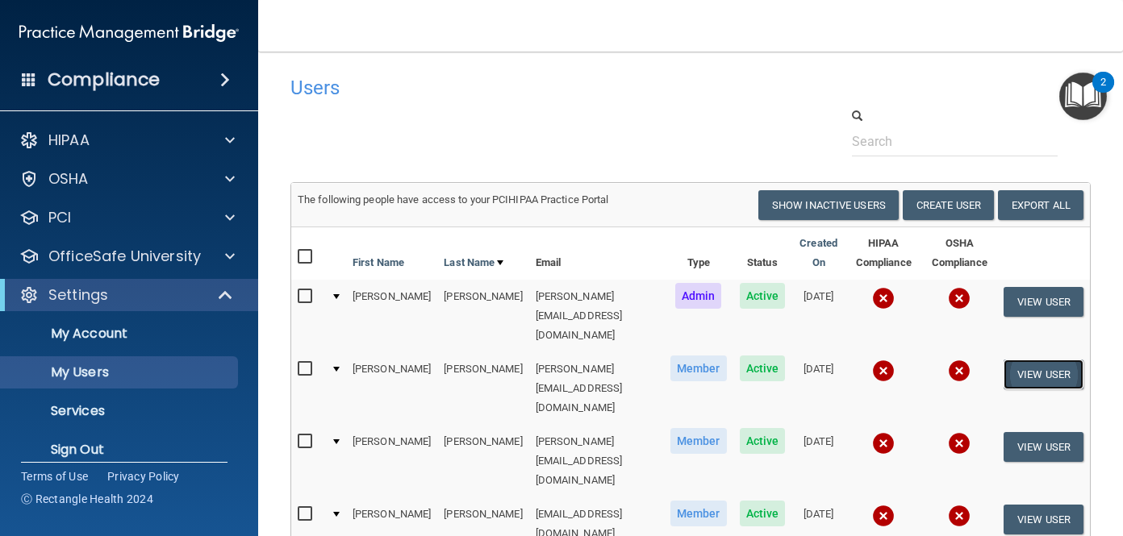
click at [1018, 360] on button "View User" at bounding box center [1044, 375] width 80 height 30
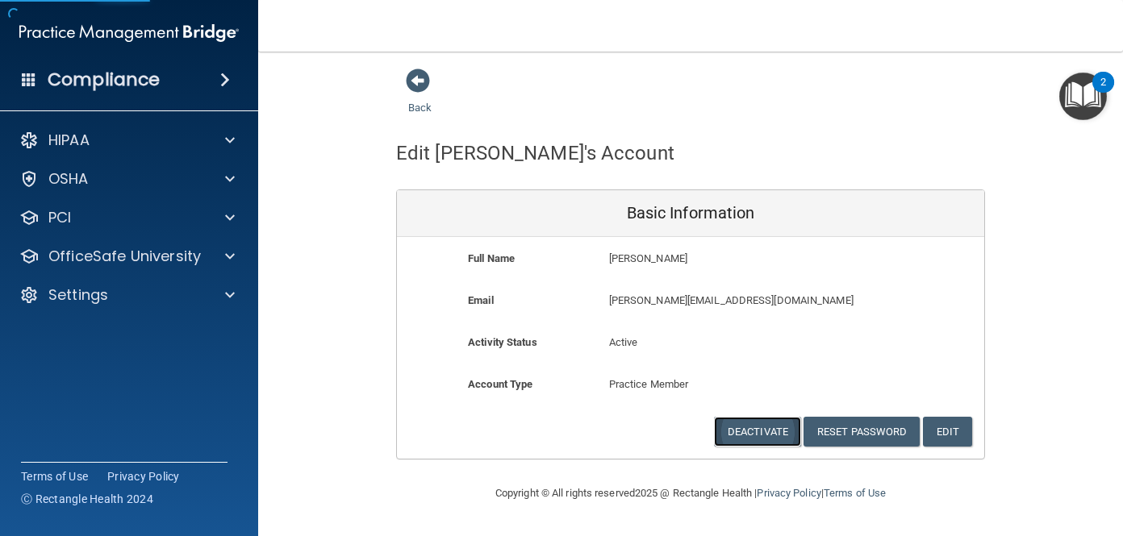
click at [756, 428] on button "Deactivate" at bounding box center [757, 432] width 87 height 30
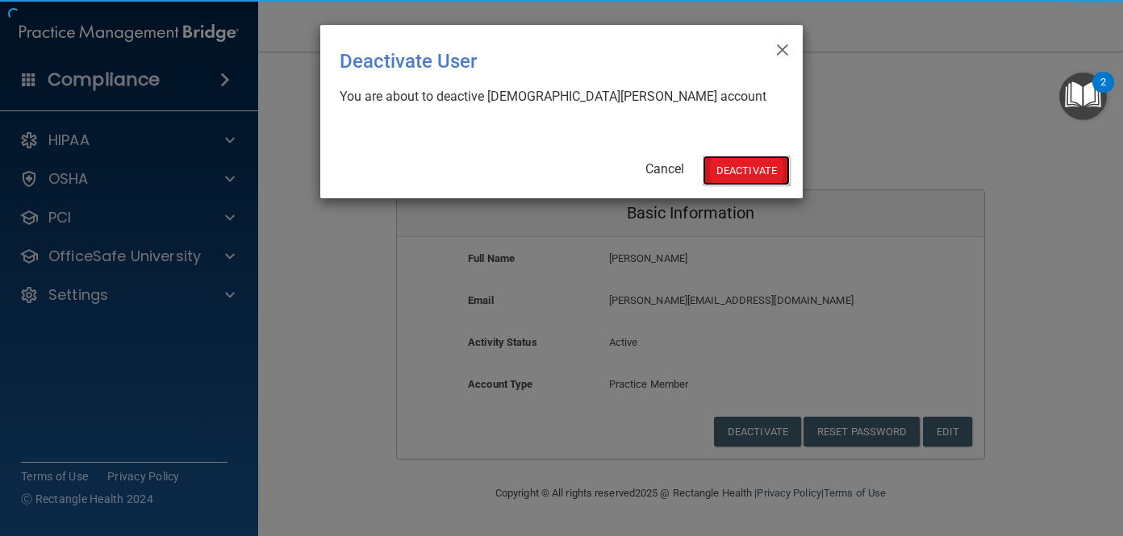
click at [732, 176] on button "Deactivate" at bounding box center [746, 171] width 87 height 30
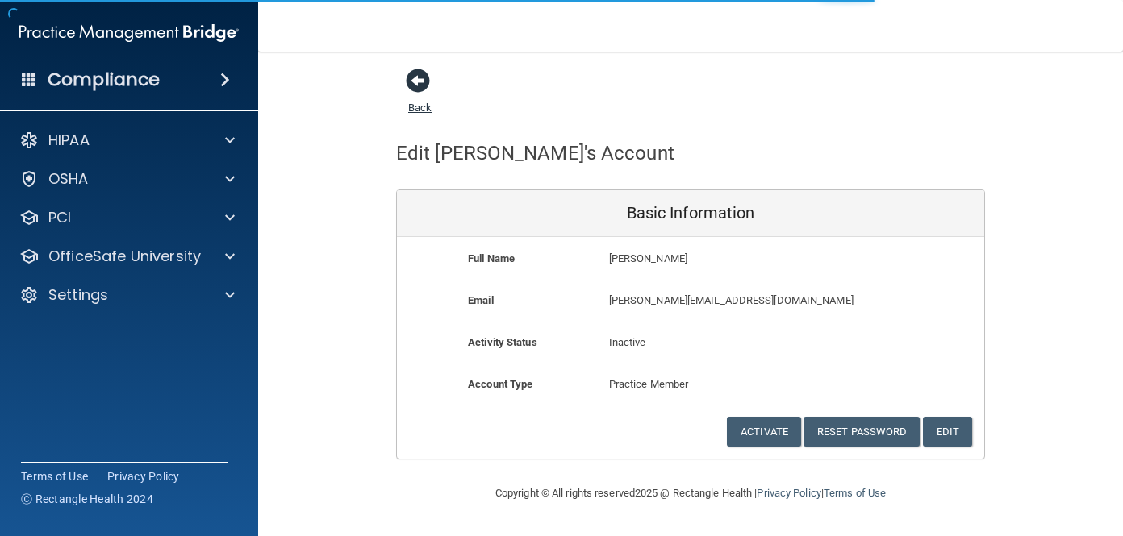
click at [420, 81] on span at bounding box center [418, 81] width 24 height 24
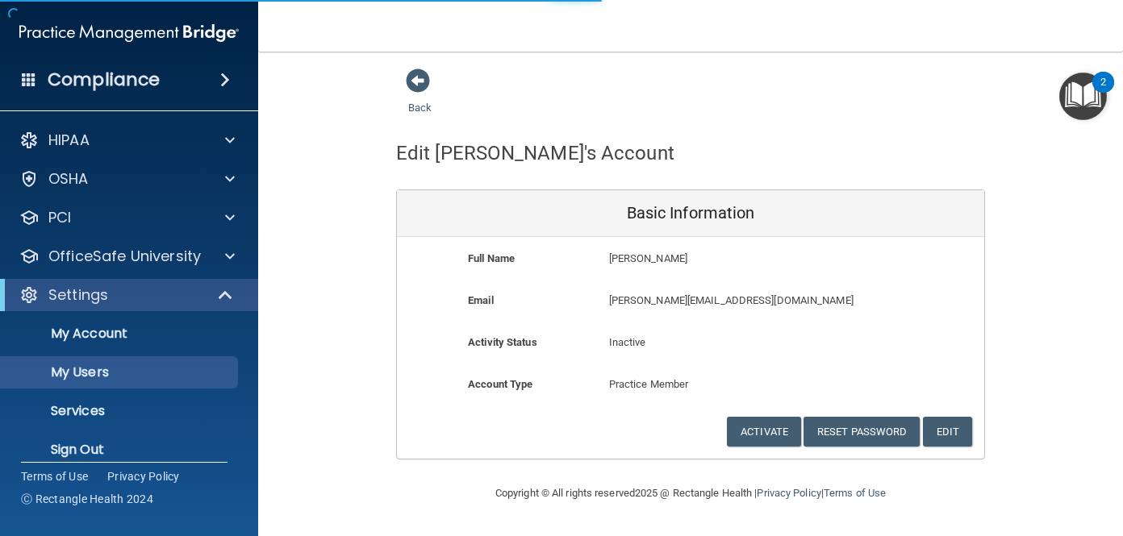
select select "20"
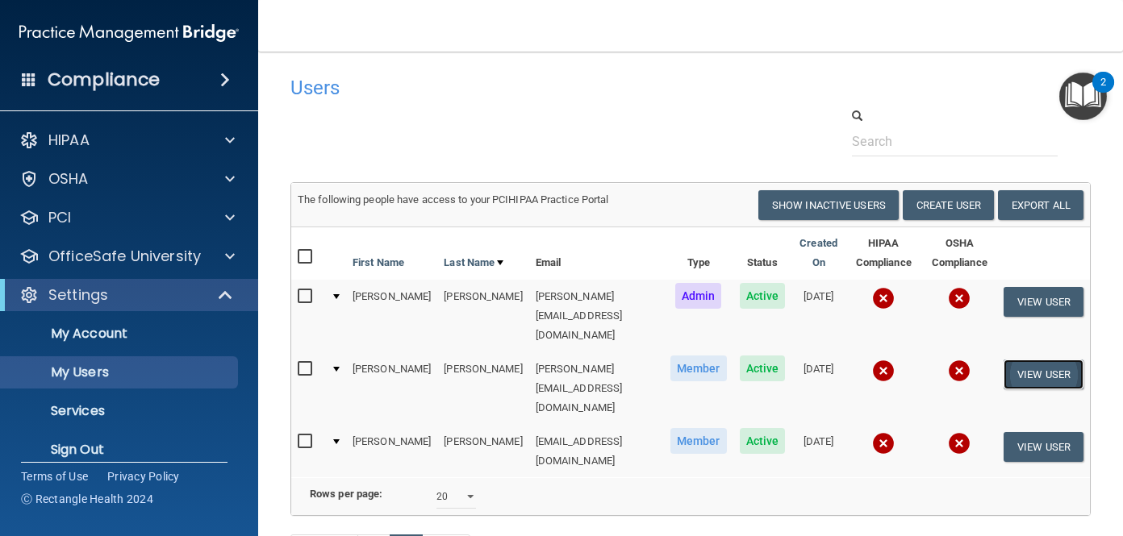
click at [1025, 360] on button "View User" at bounding box center [1044, 375] width 80 height 30
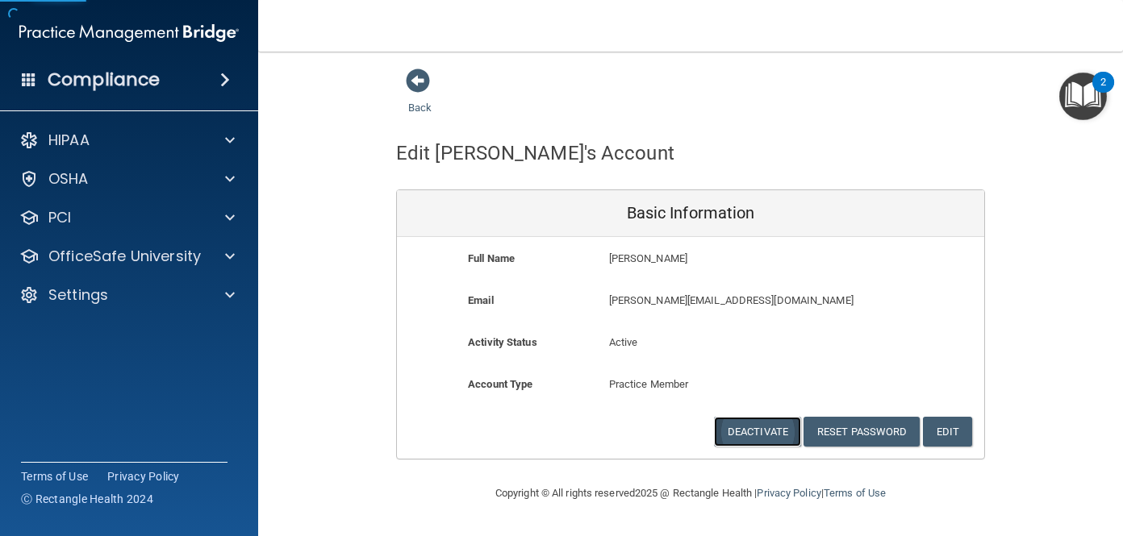
click at [742, 419] on button "Deactivate" at bounding box center [757, 432] width 87 height 30
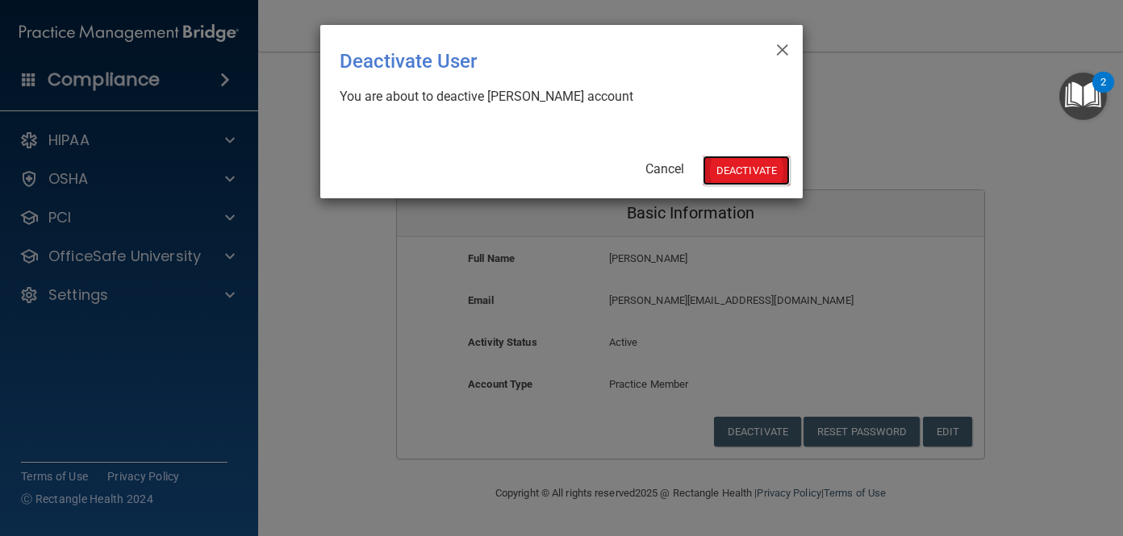
click at [741, 168] on button "Deactivate" at bounding box center [746, 171] width 87 height 30
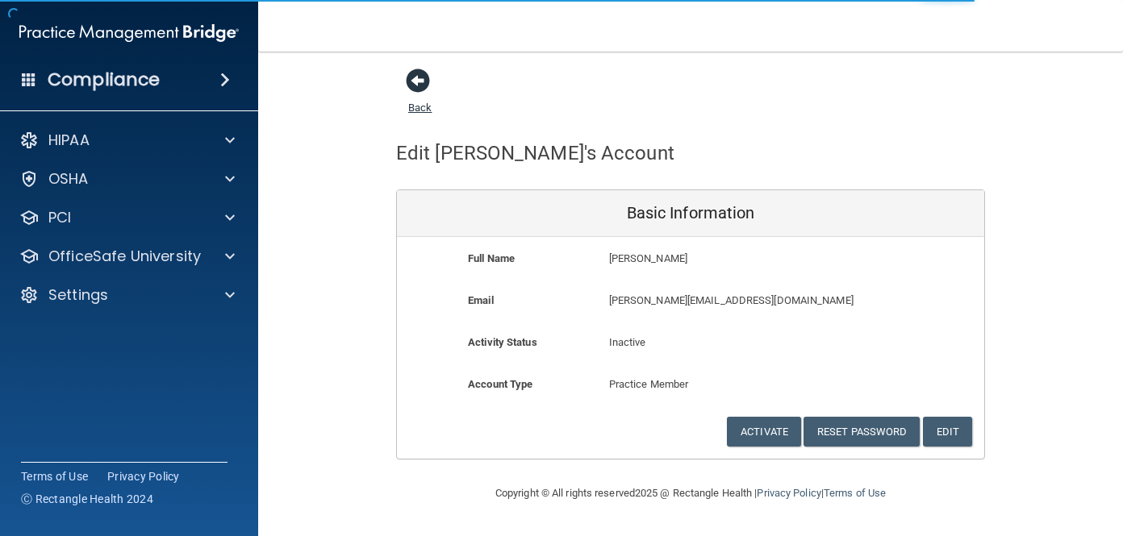
click at [413, 90] on span at bounding box center [418, 81] width 24 height 24
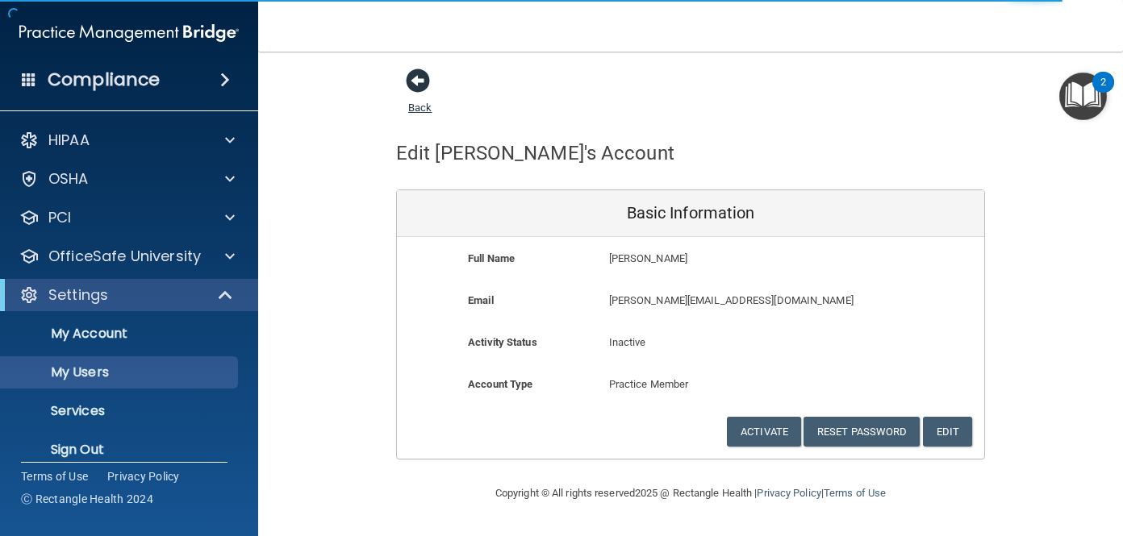
select select "20"
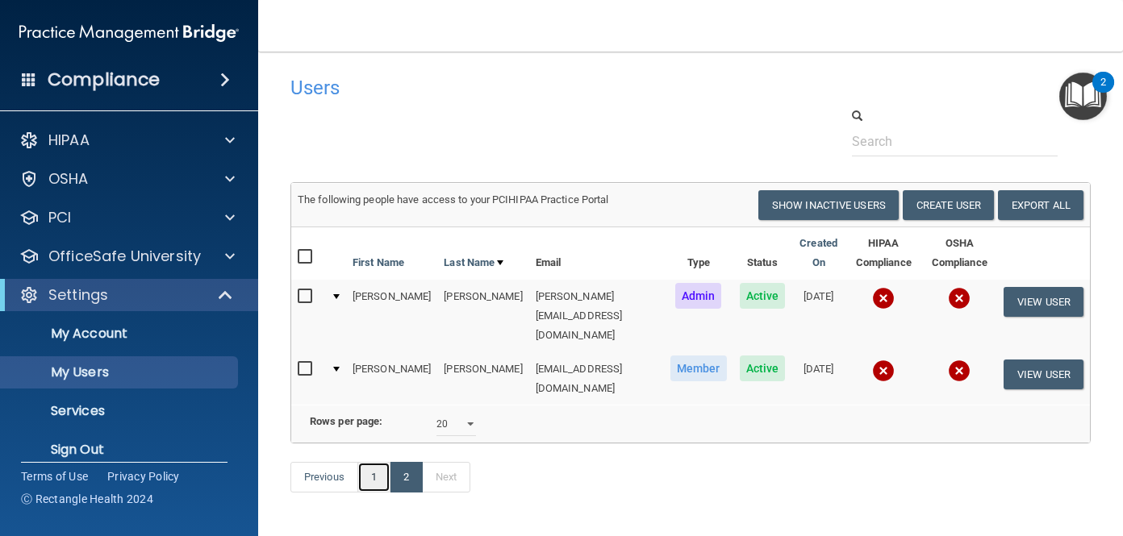
click at [374, 462] on link "1" at bounding box center [373, 477] width 33 height 31
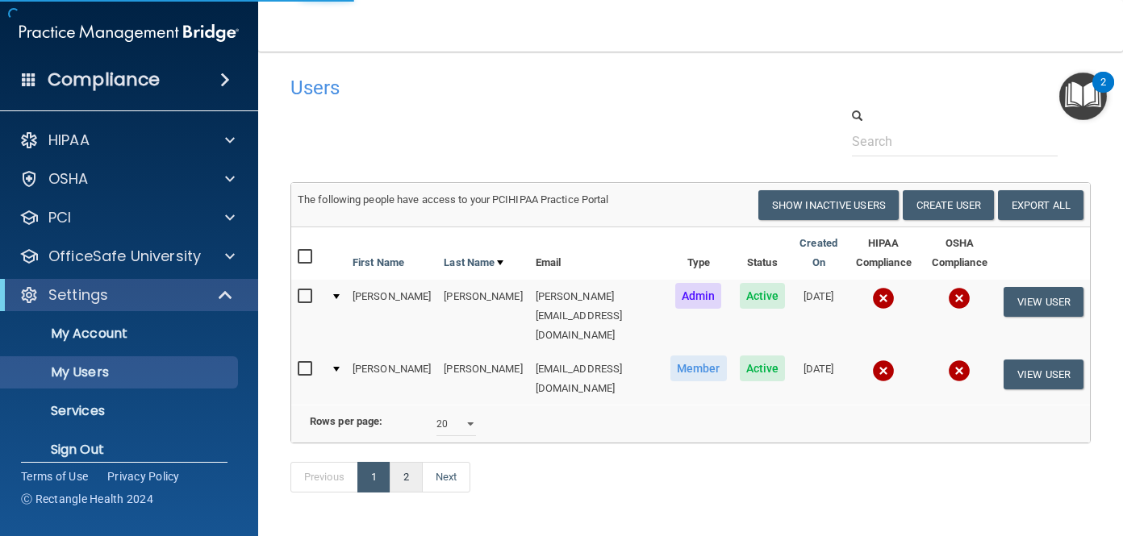
select select "20"
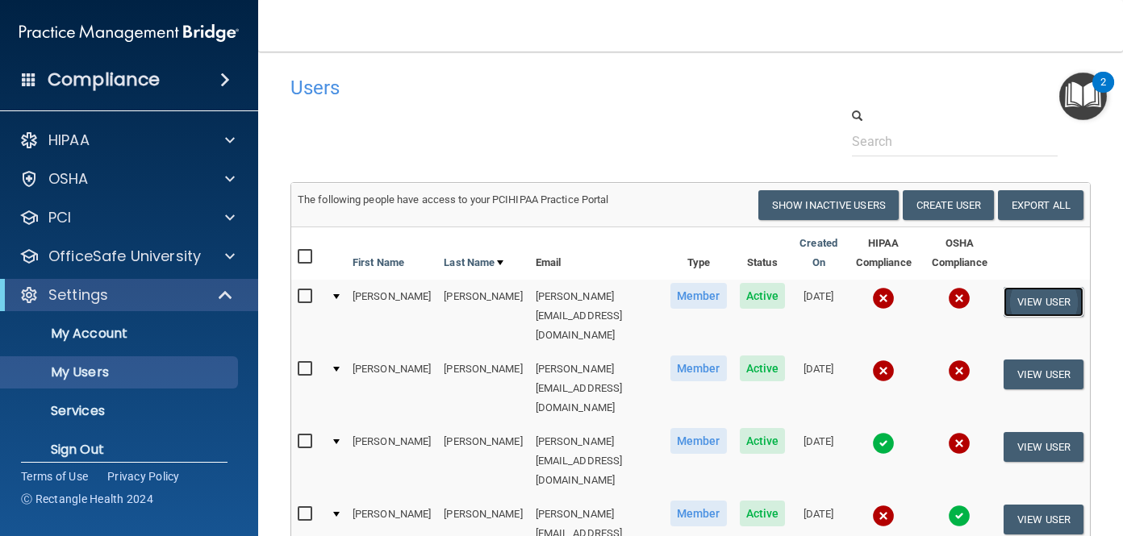
click at [1027, 307] on button "View User" at bounding box center [1044, 302] width 80 height 30
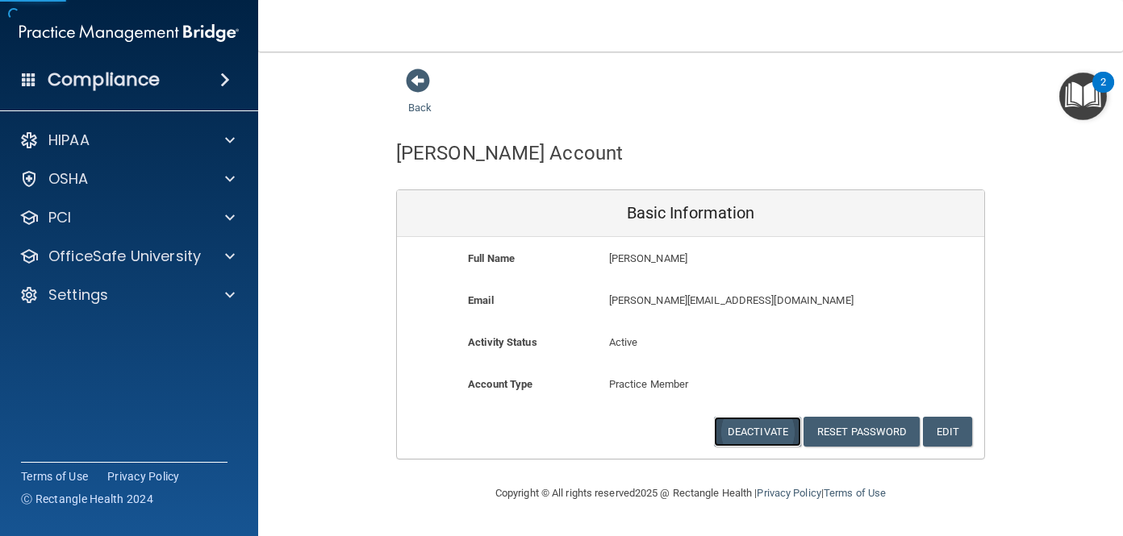
click at [747, 427] on button "Deactivate" at bounding box center [757, 432] width 87 height 30
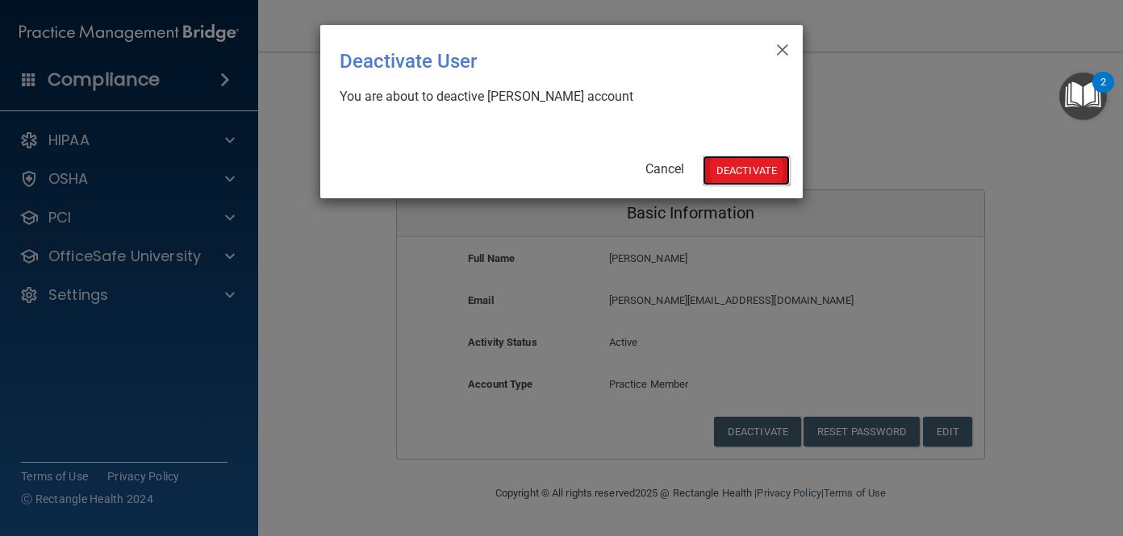
click at [751, 168] on button "Deactivate" at bounding box center [746, 171] width 87 height 30
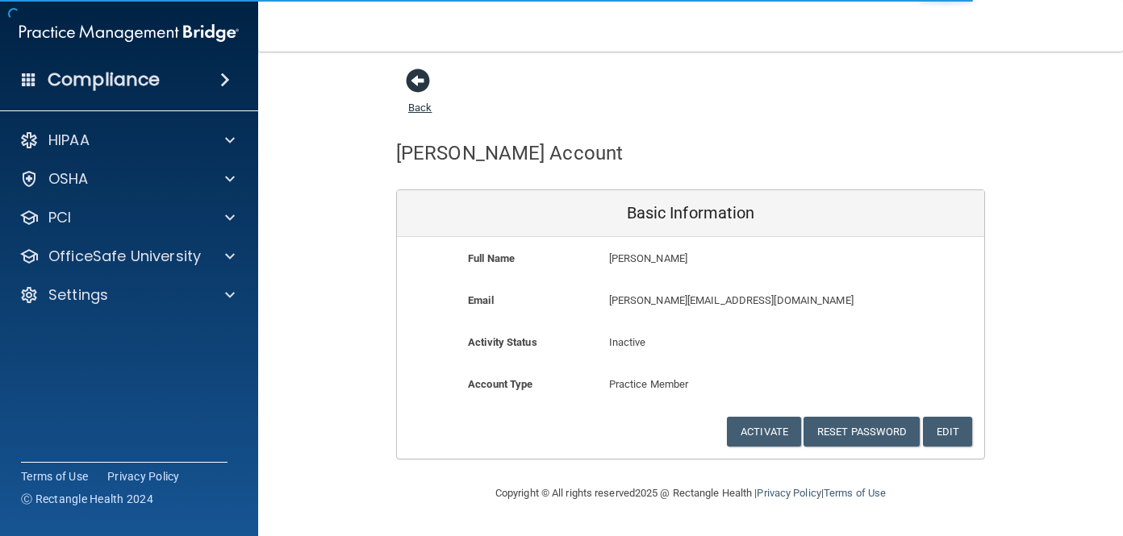
click at [418, 79] on span at bounding box center [418, 81] width 24 height 24
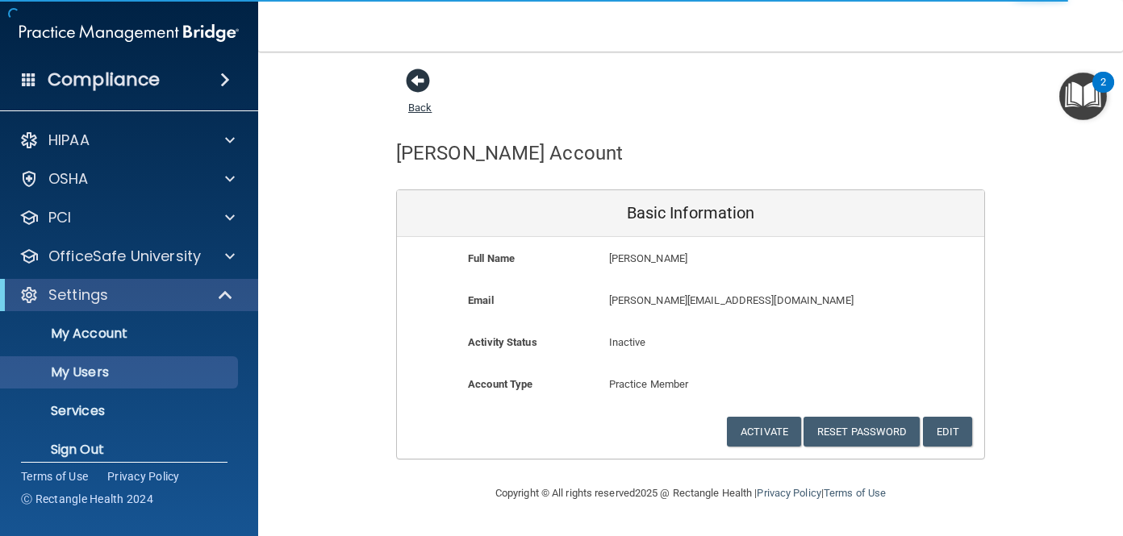
select select "20"
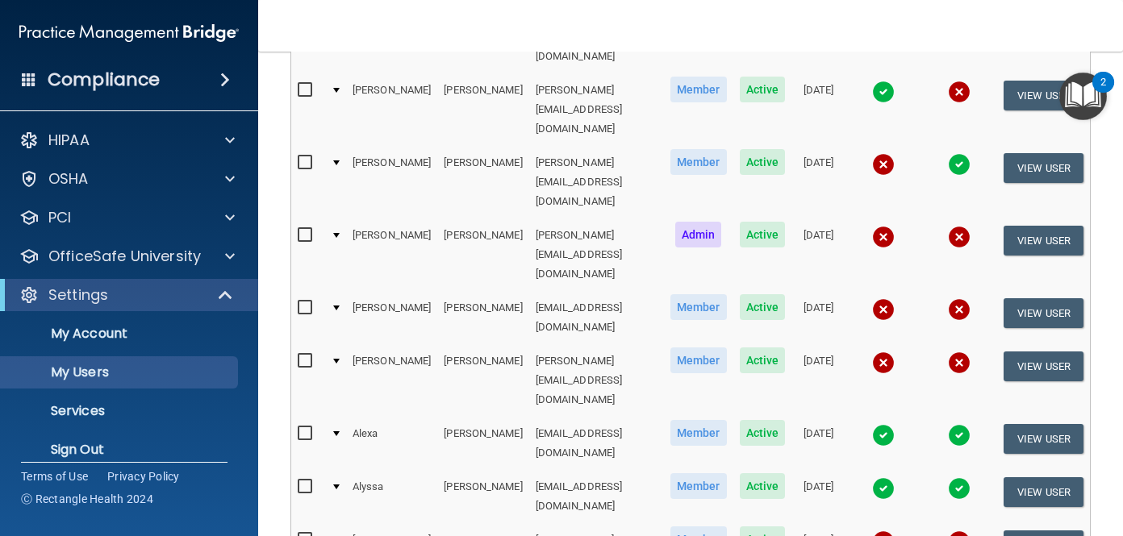
scroll to position [286, 0]
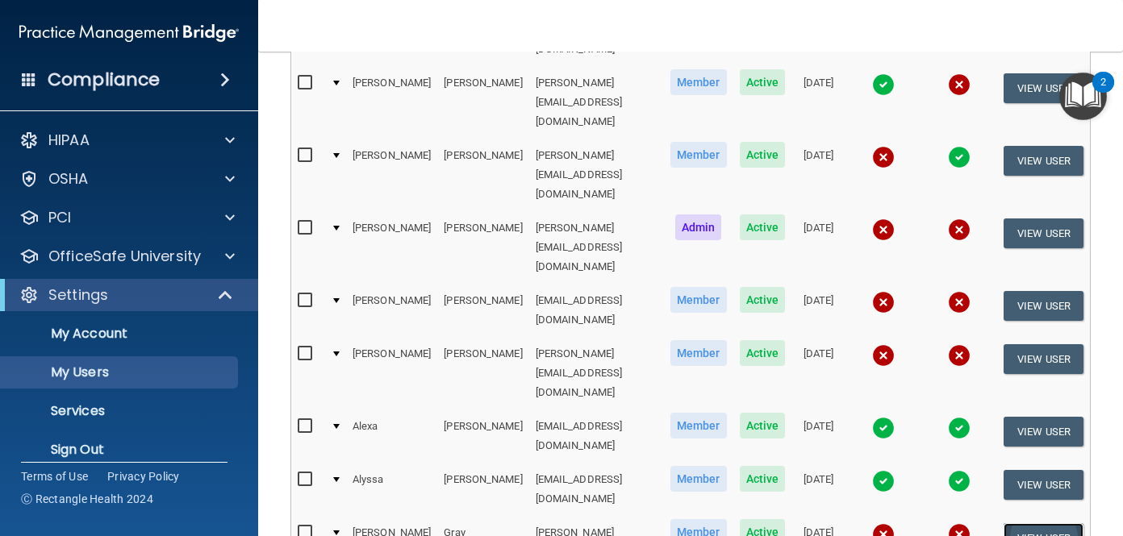
click at [1045, 524] on button "View User" at bounding box center [1044, 539] width 80 height 30
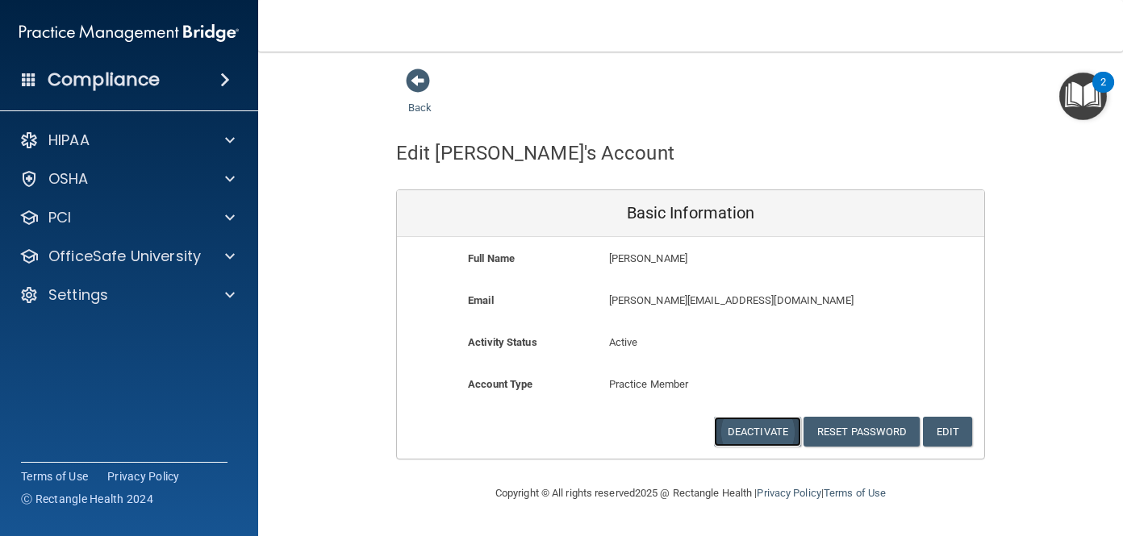
click at [735, 424] on button "Deactivate" at bounding box center [757, 432] width 87 height 30
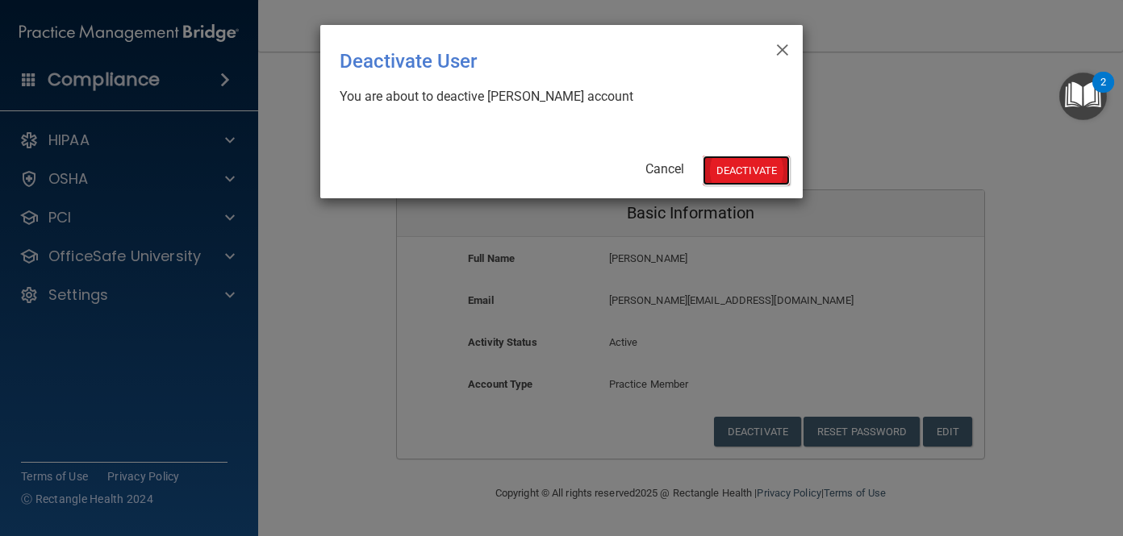
click at [749, 173] on button "Deactivate" at bounding box center [746, 171] width 87 height 30
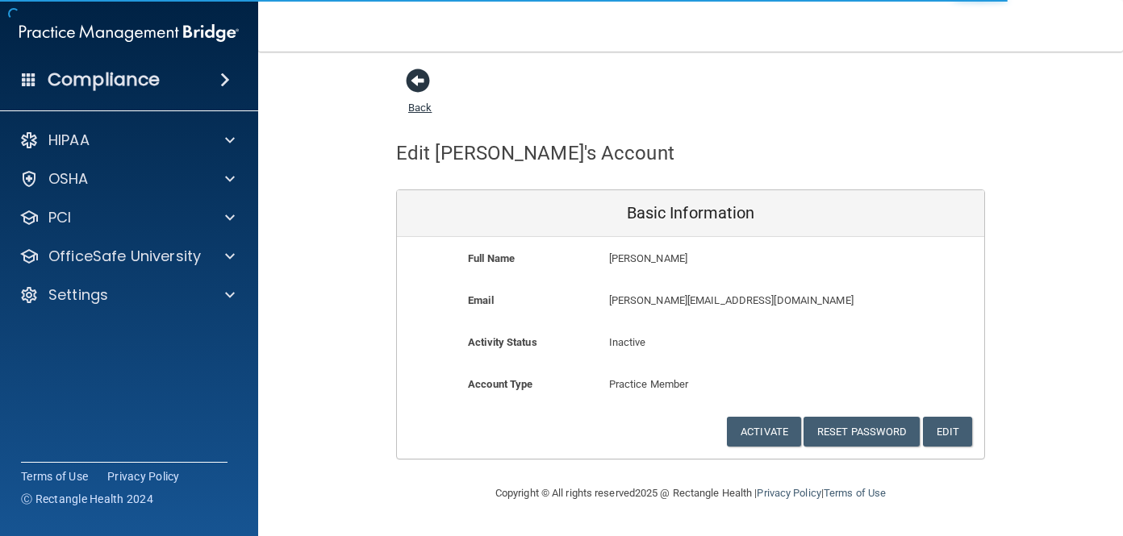
click at [411, 79] on span at bounding box center [418, 81] width 24 height 24
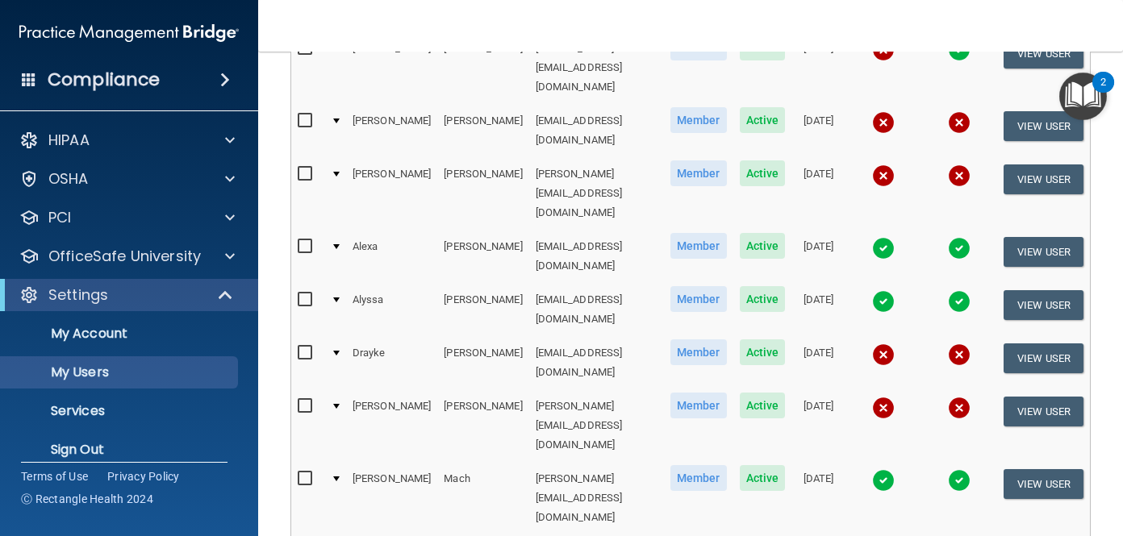
scroll to position [470, 0]
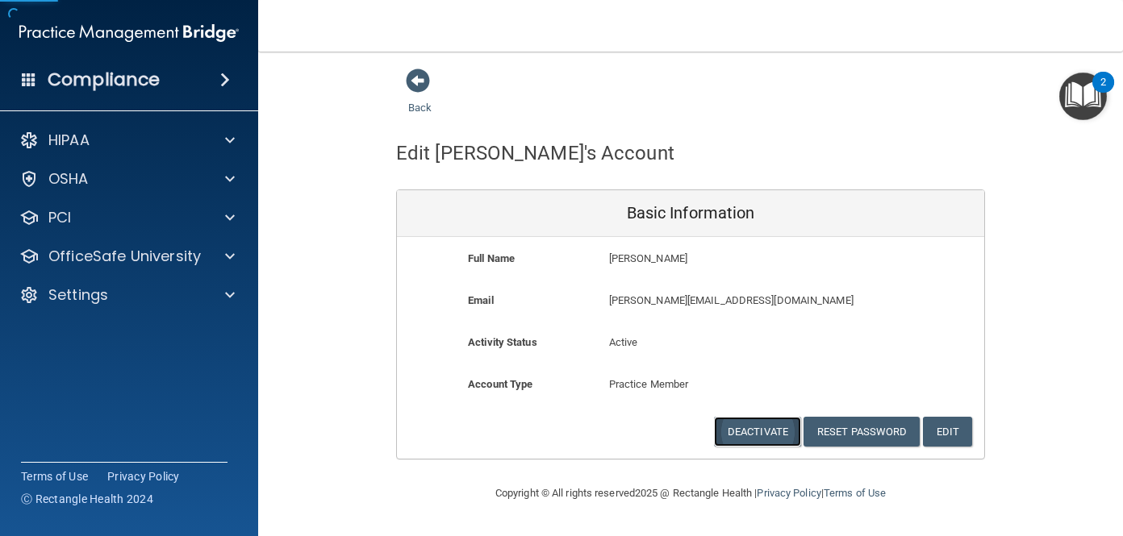
click at [765, 432] on button "Deactivate" at bounding box center [757, 432] width 87 height 30
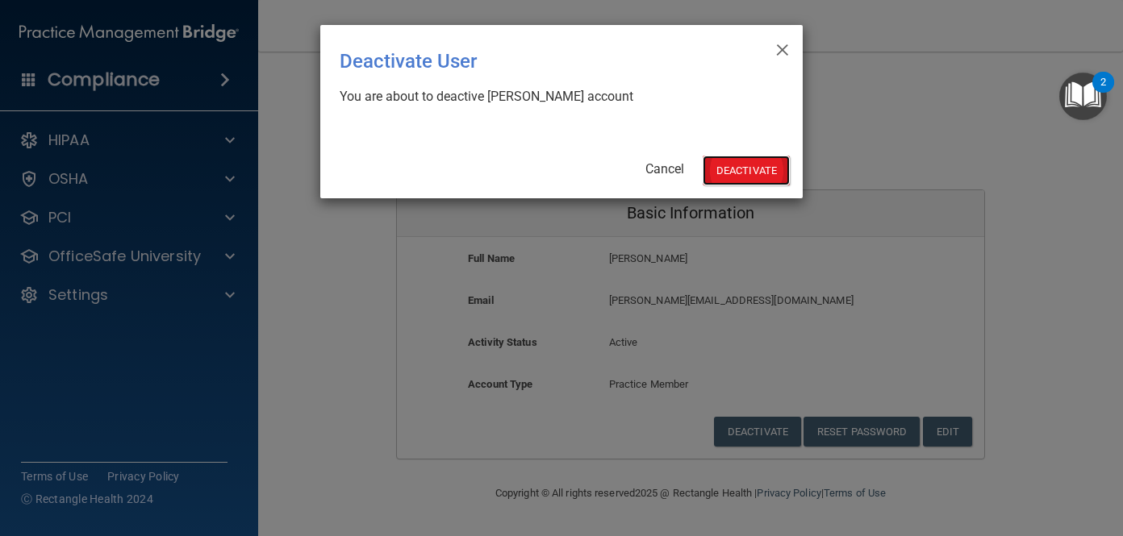
click at [729, 167] on button "Deactivate" at bounding box center [746, 171] width 87 height 30
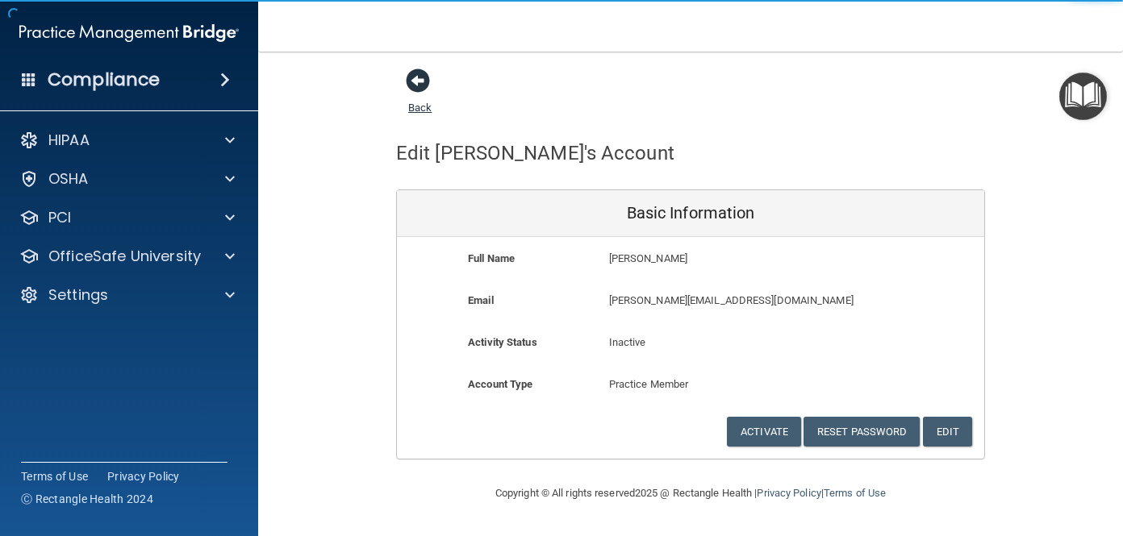
click at [420, 81] on span at bounding box center [418, 81] width 24 height 24
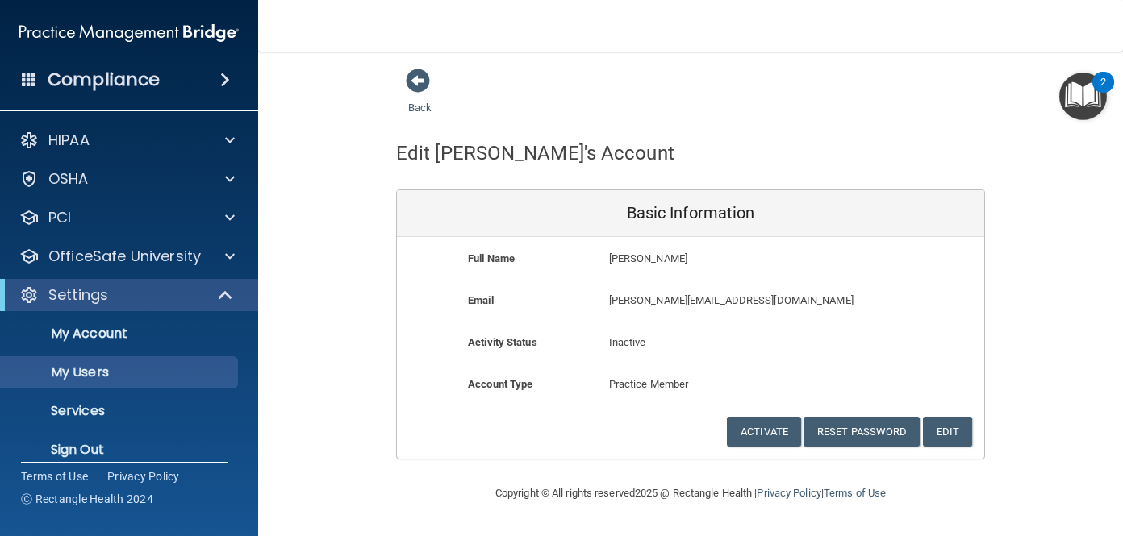
select select "20"
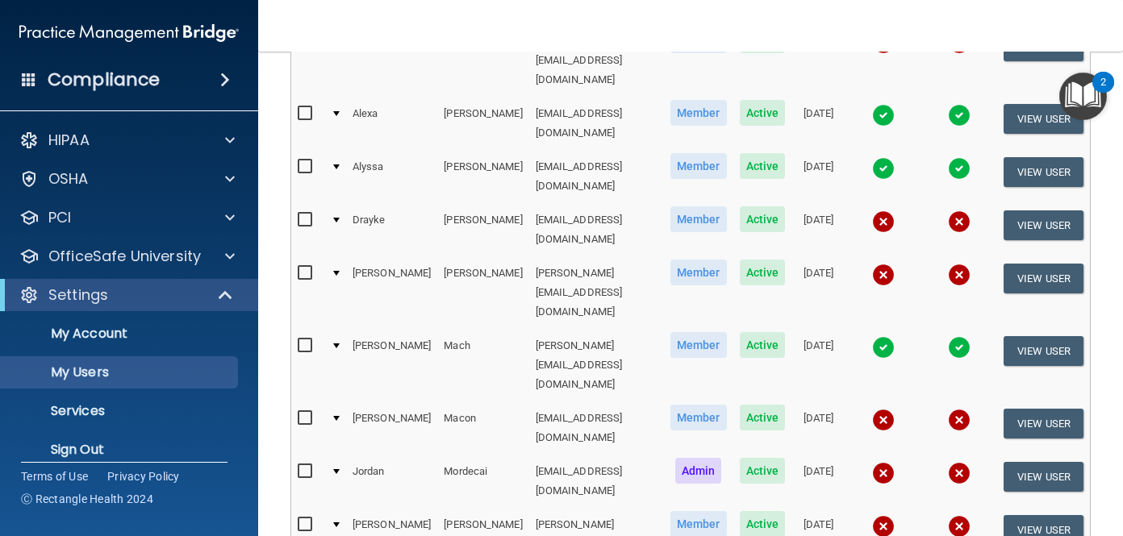
scroll to position [594, 0]
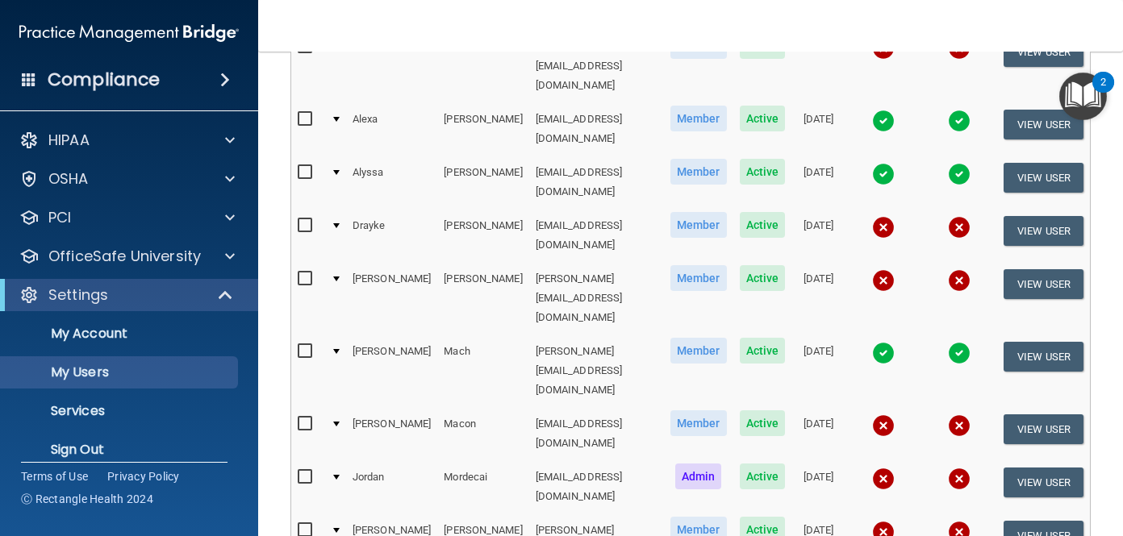
click at [305, 418] on input "checkbox" at bounding box center [307, 424] width 19 height 13
checkbox input "true"
click at [1050, 415] on button "View User" at bounding box center [1044, 430] width 80 height 30
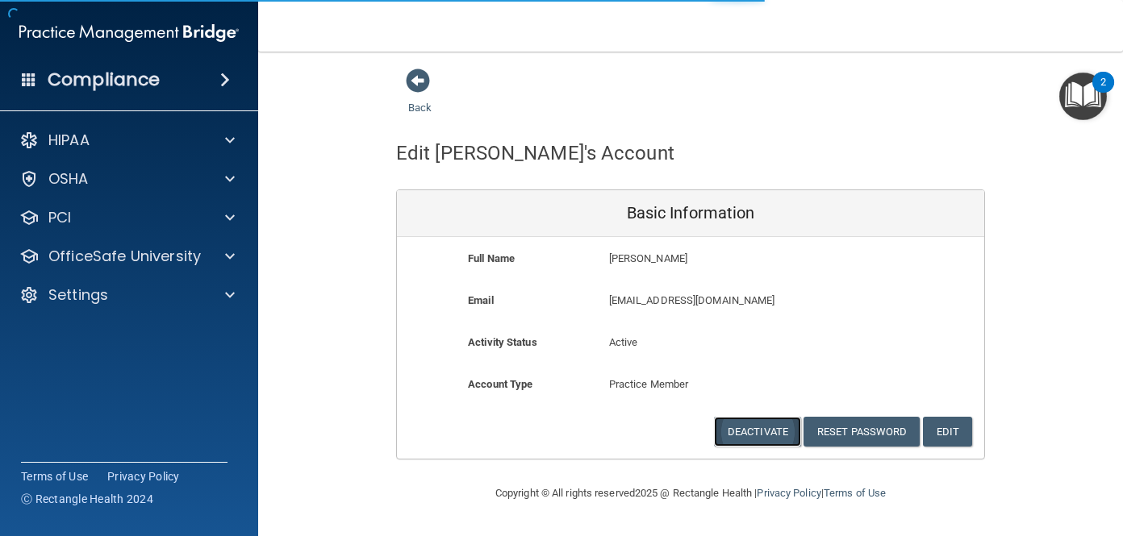
click at [742, 428] on button "Deactivate" at bounding box center [757, 432] width 87 height 30
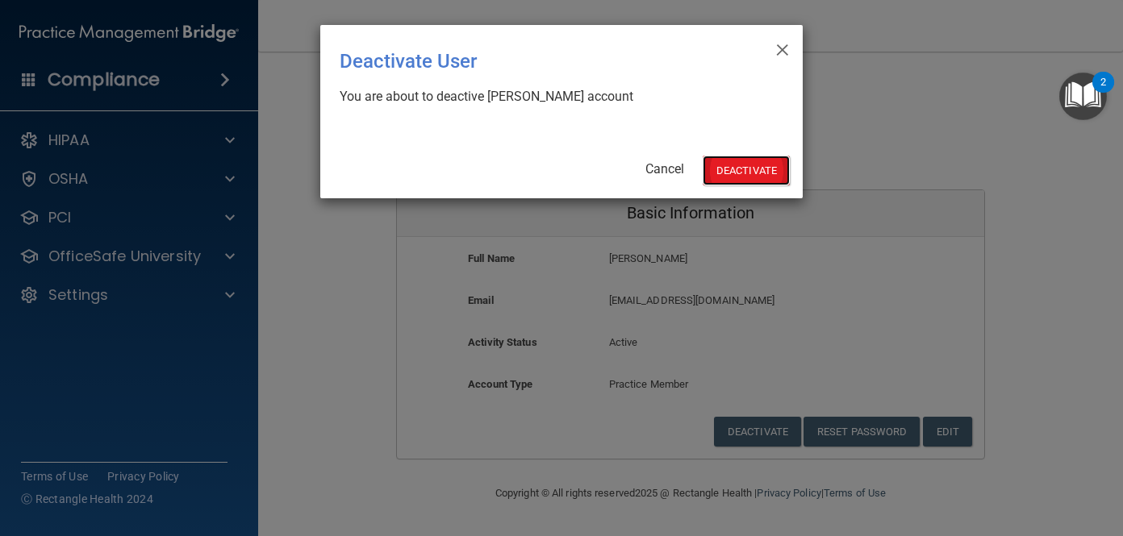
click at [746, 164] on button "Deactivate" at bounding box center [746, 171] width 87 height 30
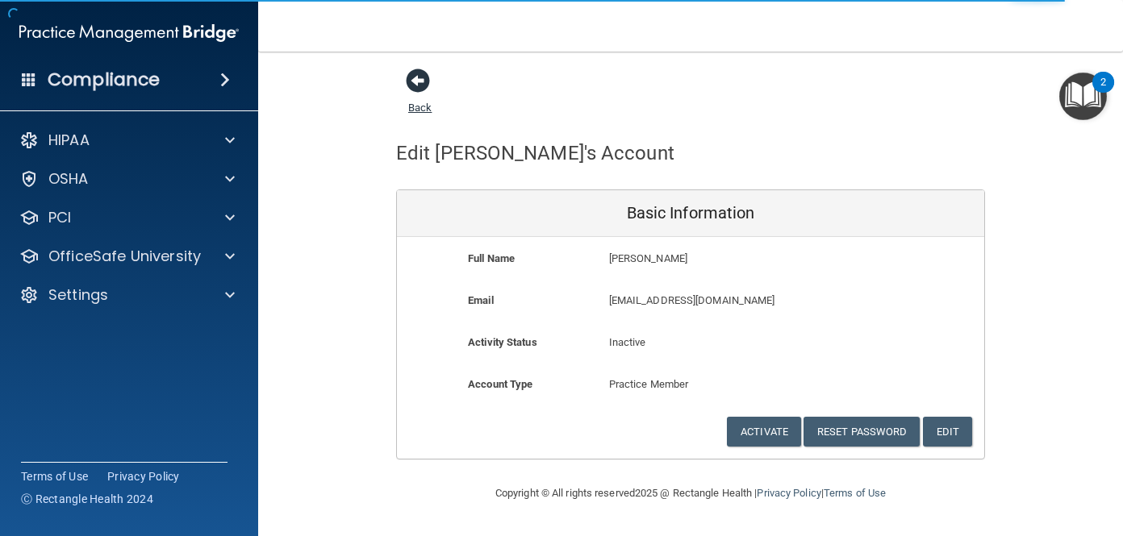
click at [415, 81] on span at bounding box center [418, 81] width 24 height 24
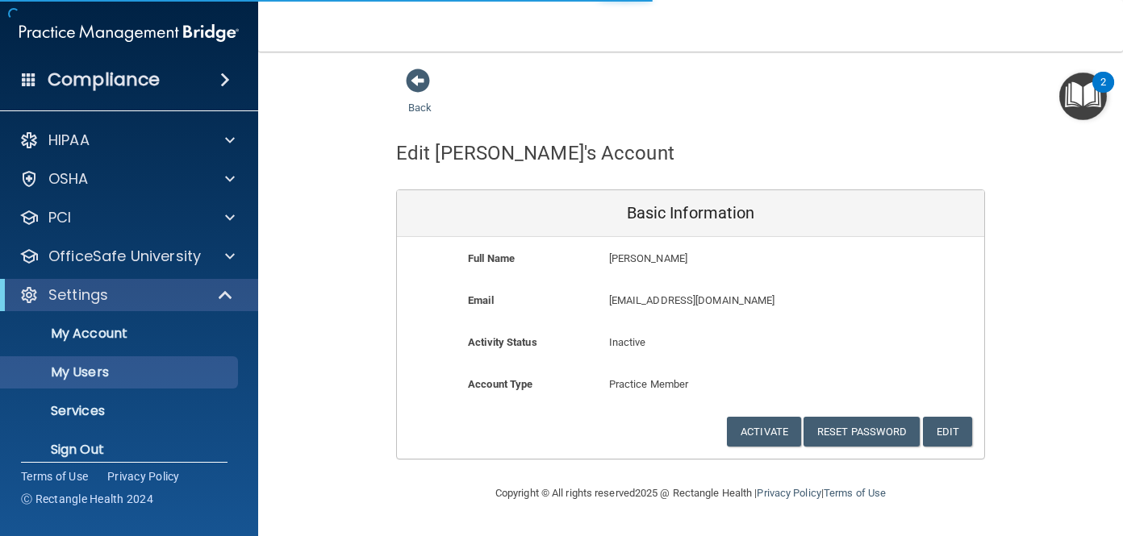
select select "20"
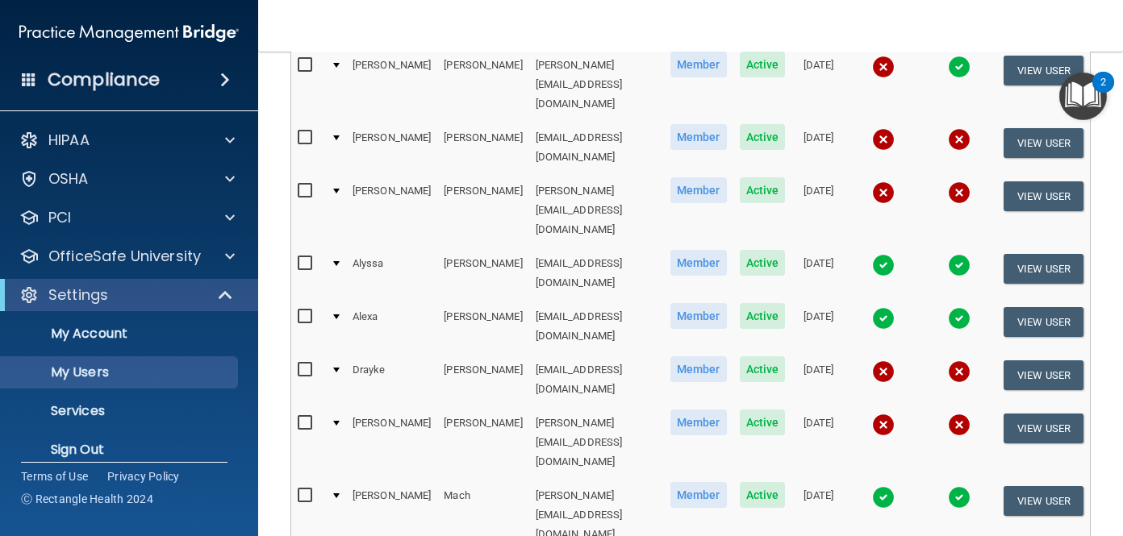
scroll to position [470, 0]
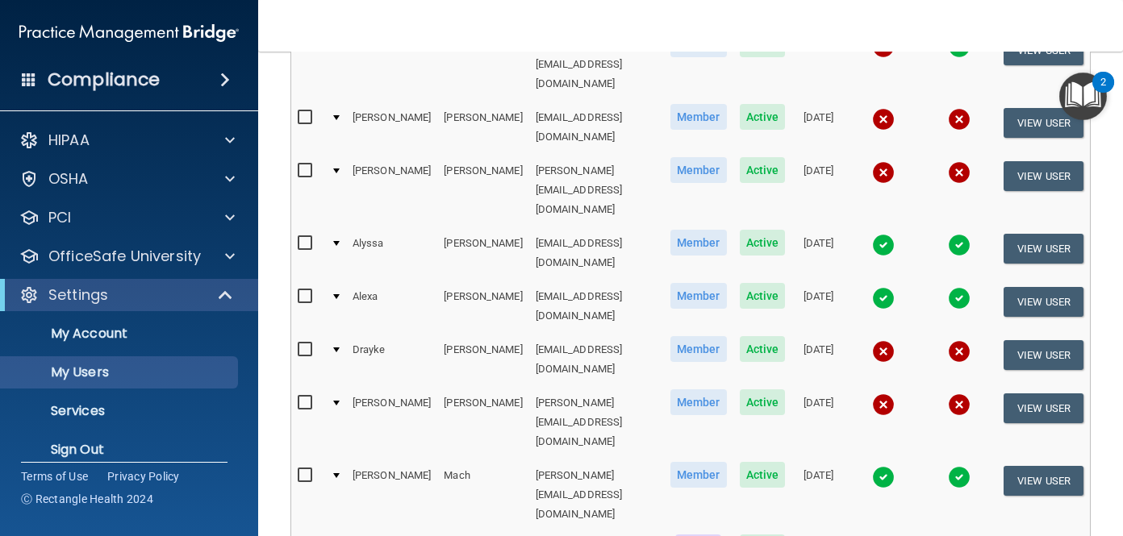
checkbox input "true"
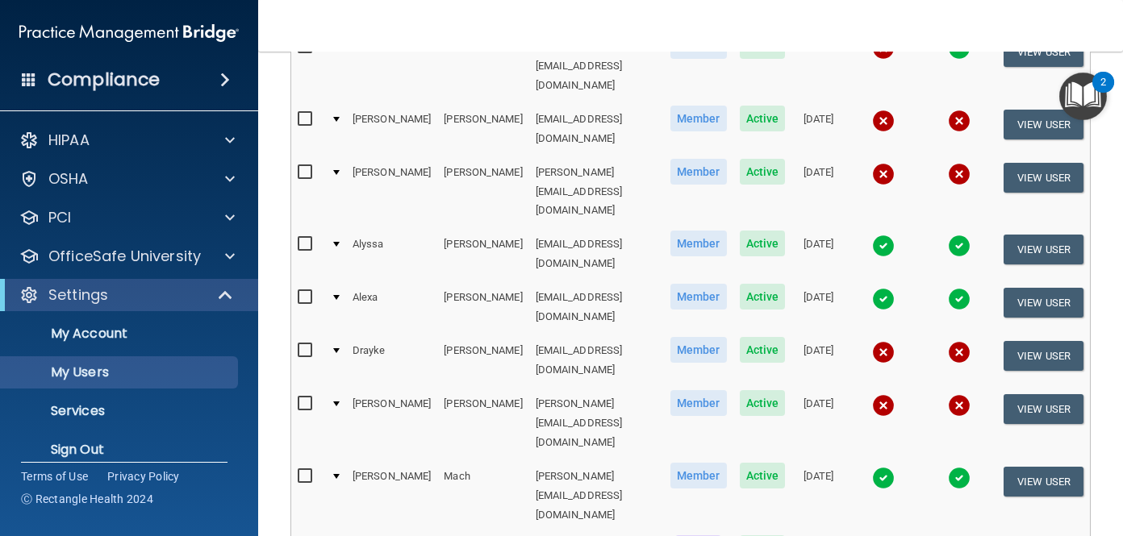
scroll to position [470, 0]
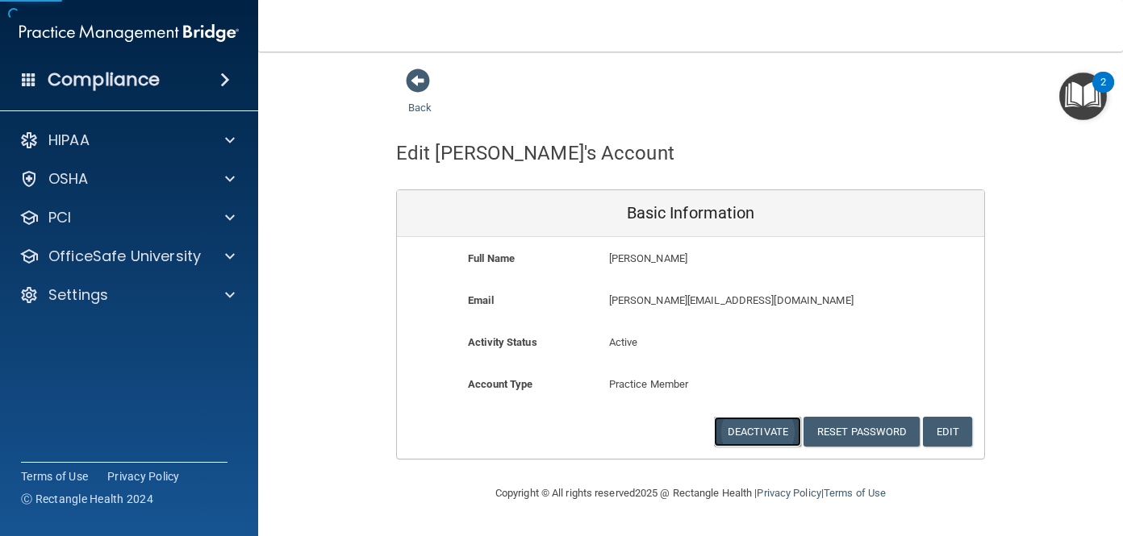
click at [768, 430] on button "Deactivate" at bounding box center [757, 432] width 87 height 30
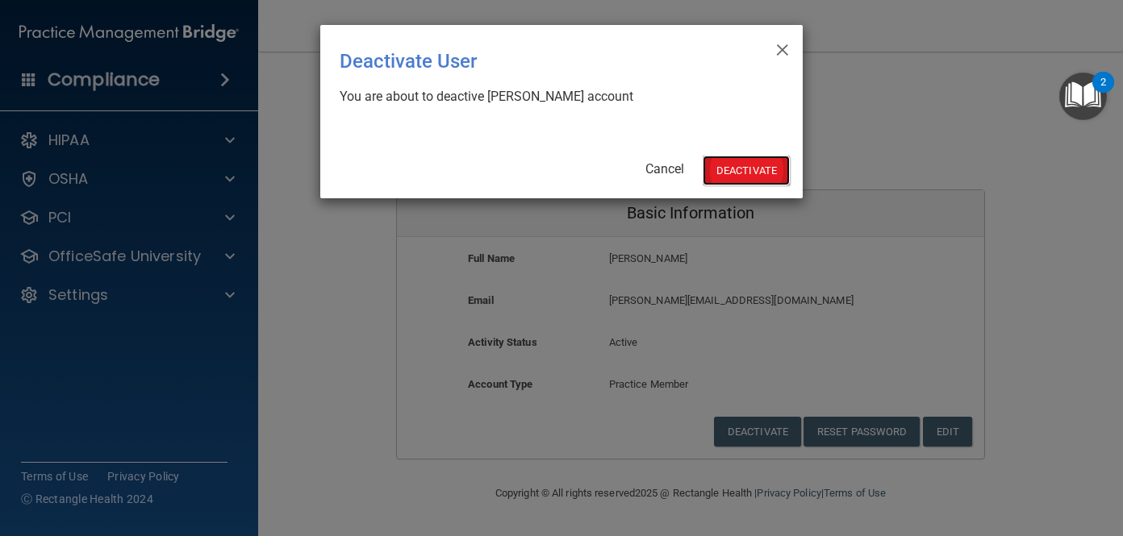
click at [741, 165] on button "Deactivate" at bounding box center [746, 171] width 87 height 30
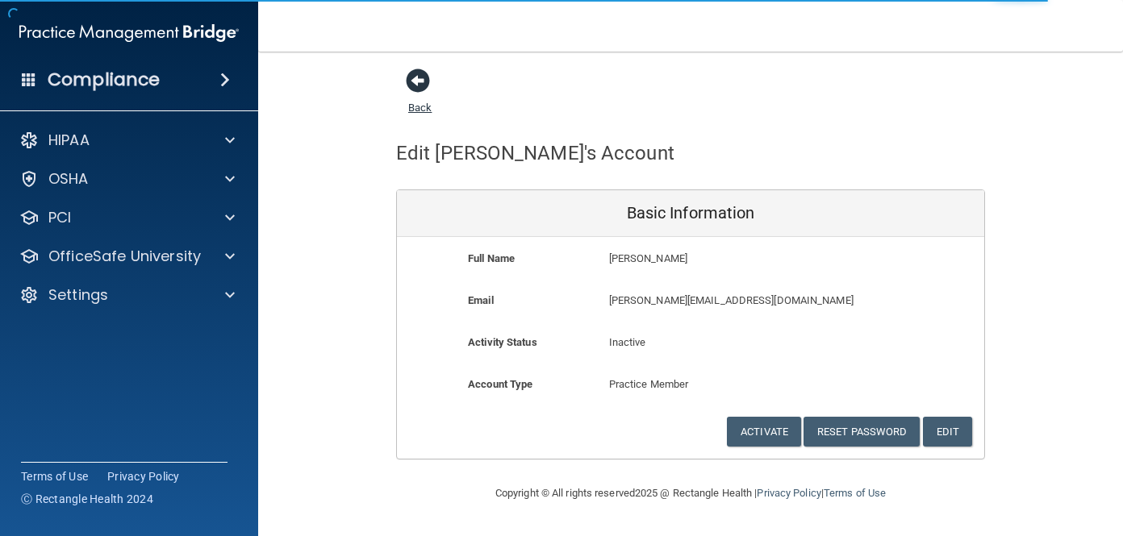
click at [422, 86] on span at bounding box center [418, 81] width 24 height 24
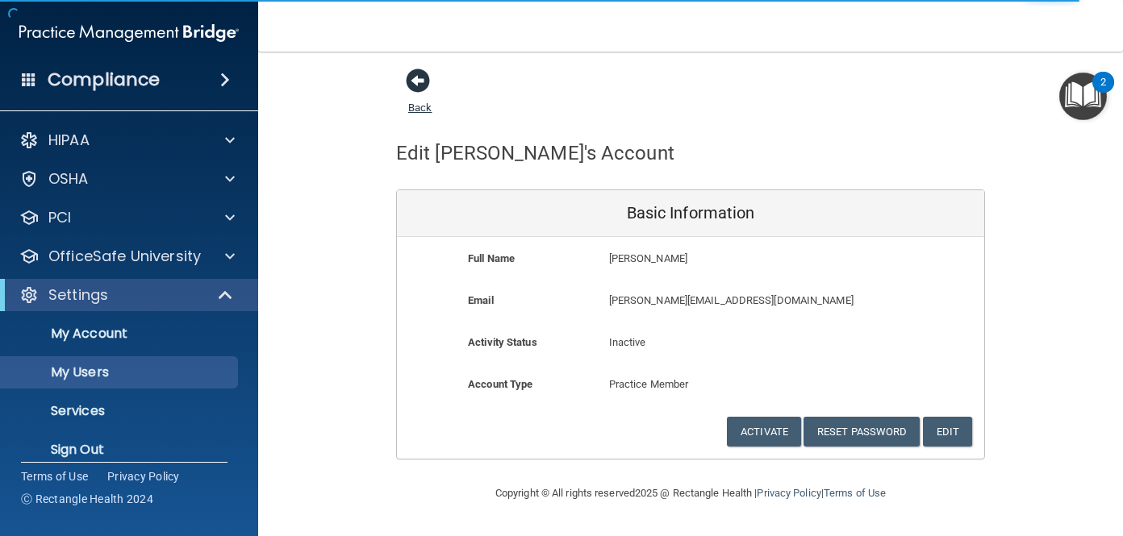
select select "20"
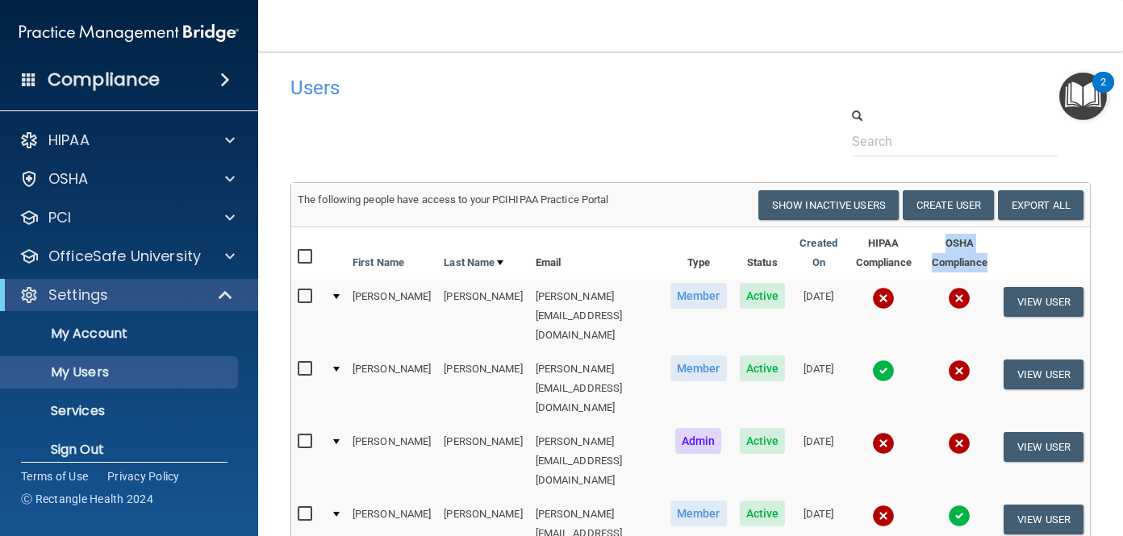
drag, startPoint x: 985, startPoint y: 261, endPoint x: 941, endPoint y: 247, distance: 46.7
click at [941, 247] on th "OSHA Compliance" at bounding box center [959, 254] width 76 height 52
copy th "OSHA Compliance"
click at [1032, 255] on th at bounding box center [1043, 254] width 93 height 52
click at [1043, 304] on button "View User" at bounding box center [1044, 302] width 80 height 30
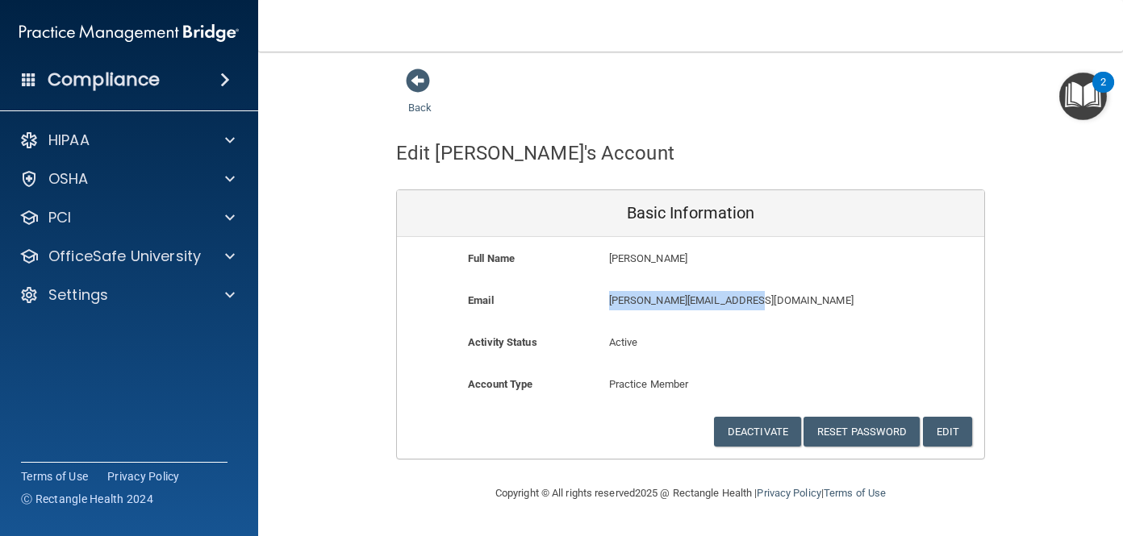
drag, startPoint x: 611, startPoint y: 303, endPoint x: 761, endPoint y: 303, distance: 150.1
click at [761, 303] on p "[PERSON_NAME][EMAIL_ADDRESS][DOMAIN_NAME]" at bounding box center [737, 300] width 257 height 19
copy p "[PERSON_NAME][EMAIL_ADDRESS][DOMAIN_NAME]"
click at [861, 433] on button "Reset Password" at bounding box center [862, 432] width 116 height 30
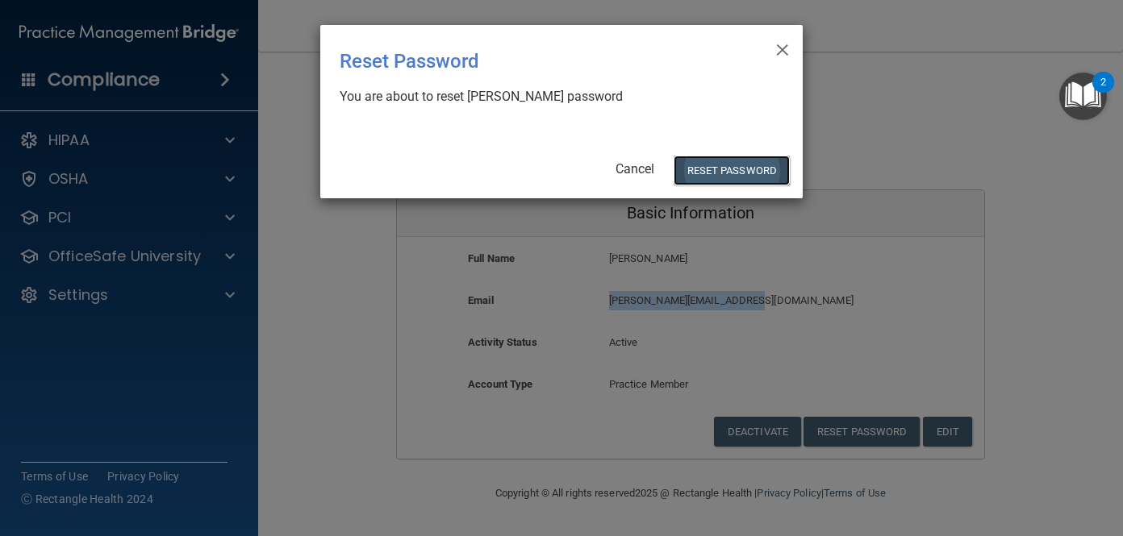
click at [720, 174] on button "Reset Password" at bounding box center [732, 171] width 116 height 30
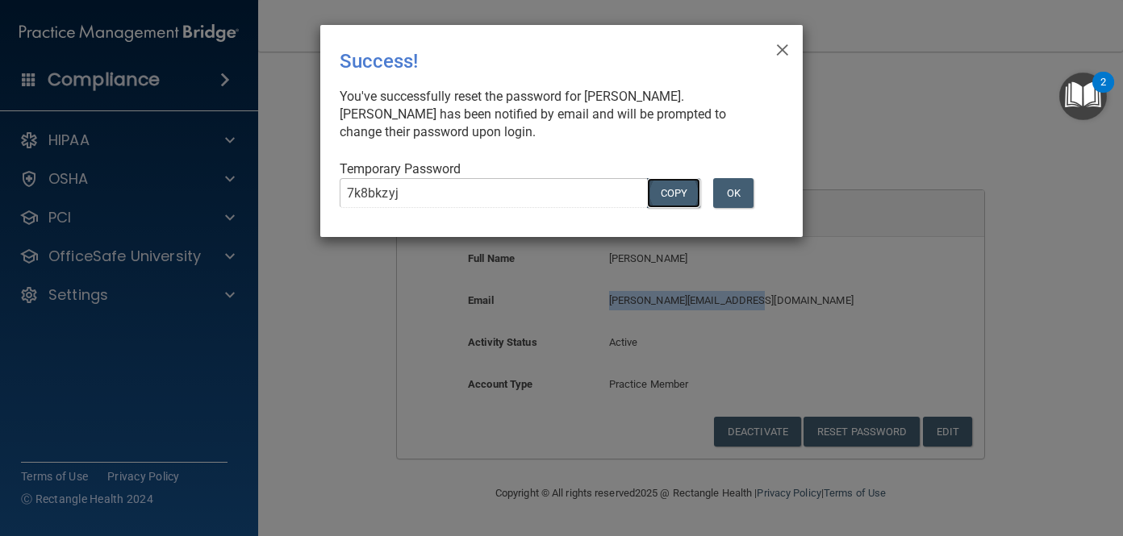
click at [673, 194] on button "COPY" at bounding box center [673, 193] width 53 height 30
click at [785, 48] on span "×" at bounding box center [782, 47] width 15 height 32
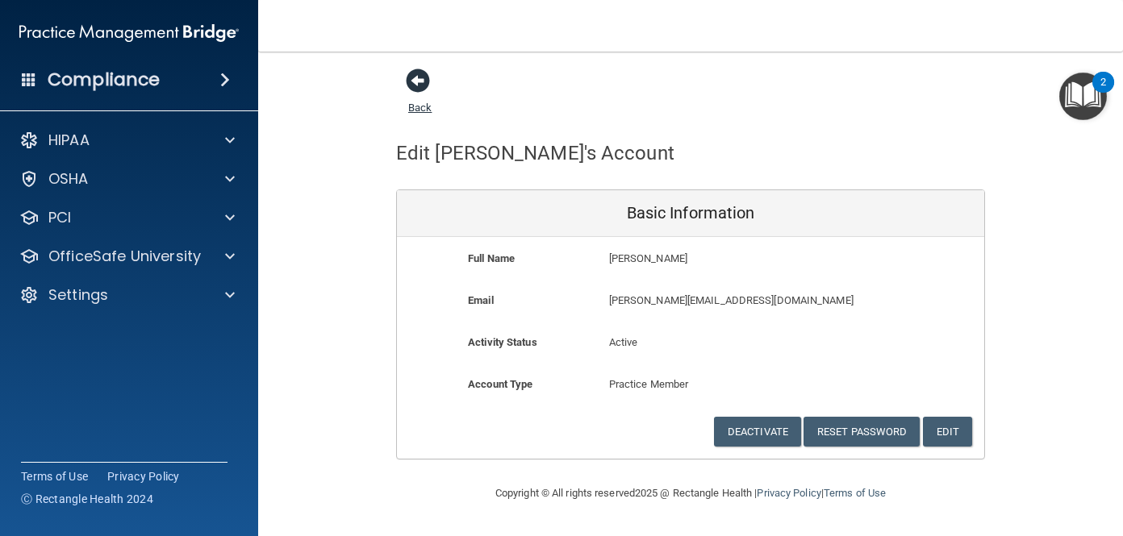
click at [420, 81] on span at bounding box center [418, 81] width 24 height 24
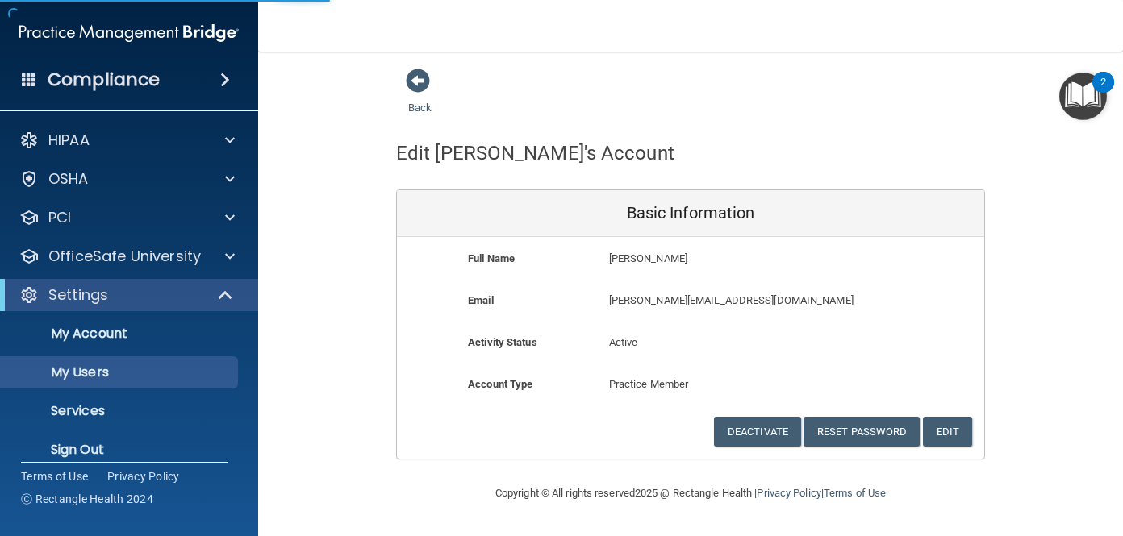
select select "20"
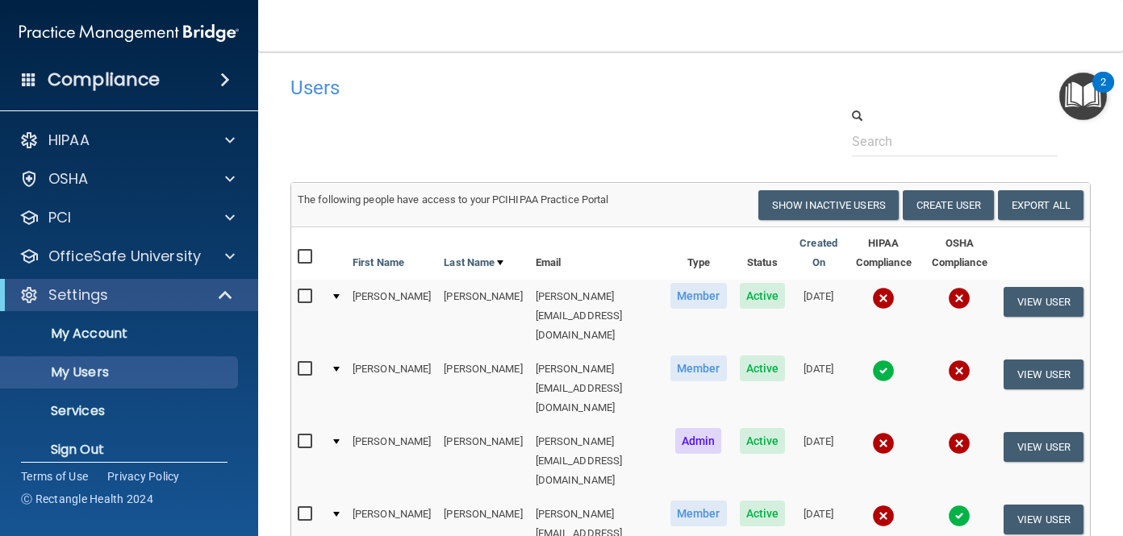
click at [529, 353] on td "[PERSON_NAME][EMAIL_ADDRESS][DOMAIN_NAME]" at bounding box center [596, 389] width 135 height 73
drag, startPoint x: 482, startPoint y: 340, endPoint x: 609, endPoint y: 340, distance: 127.5
click at [609, 353] on td "[PERSON_NAME][EMAIL_ADDRESS][DOMAIN_NAME]" at bounding box center [596, 389] width 135 height 73
copy td "[PERSON_NAME][EMAIL_ADDRESS][DOMAIN_NAME]"
click at [1033, 360] on button "View User" at bounding box center [1044, 375] width 80 height 30
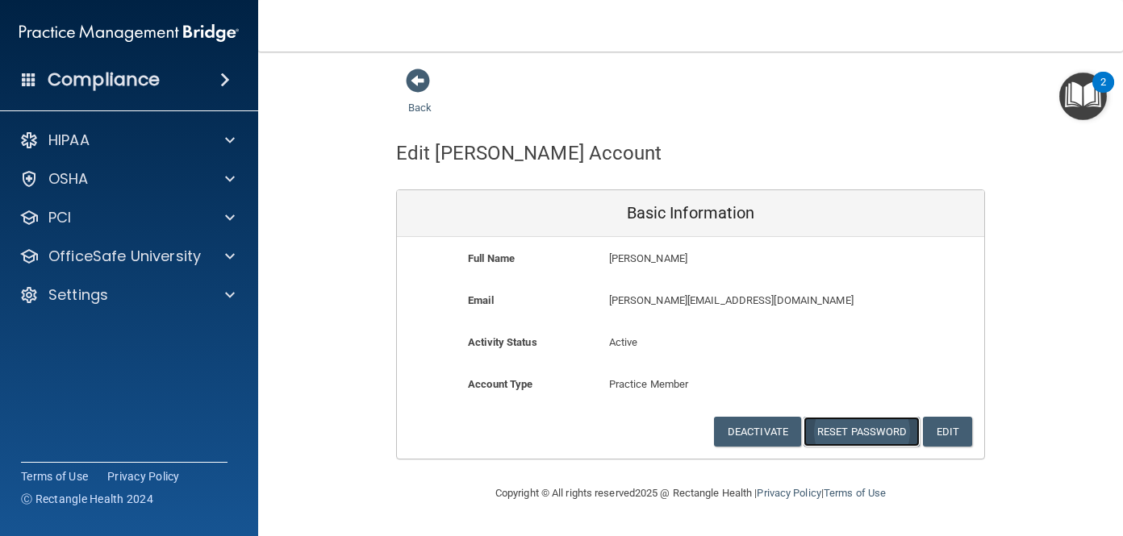
click at [848, 431] on button "Reset Password" at bounding box center [862, 432] width 116 height 30
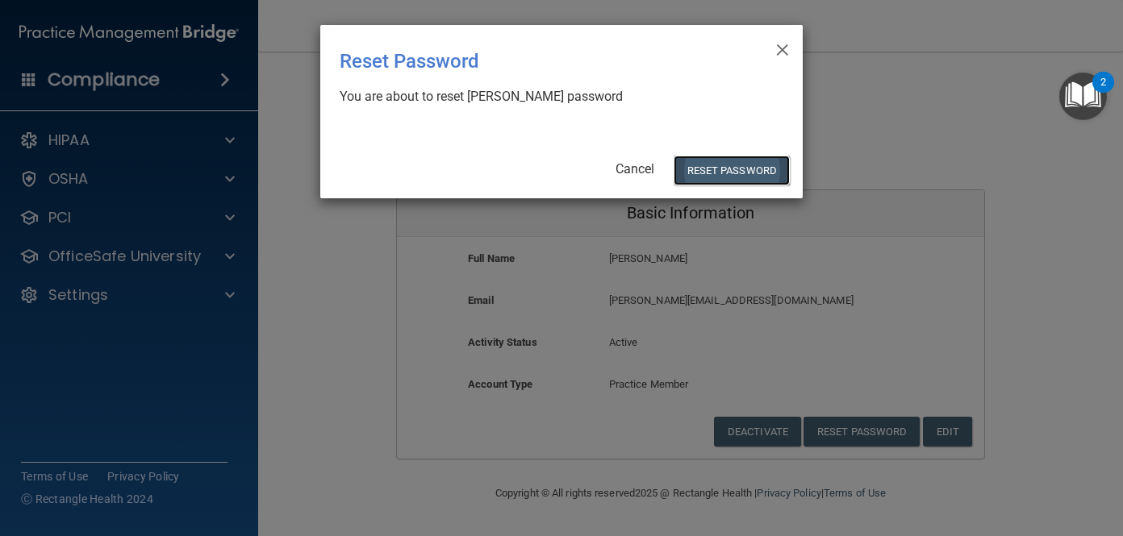
click at [712, 177] on button "Reset Password" at bounding box center [732, 171] width 116 height 30
click at [720, 166] on button "Reset Password" at bounding box center [732, 171] width 116 height 30
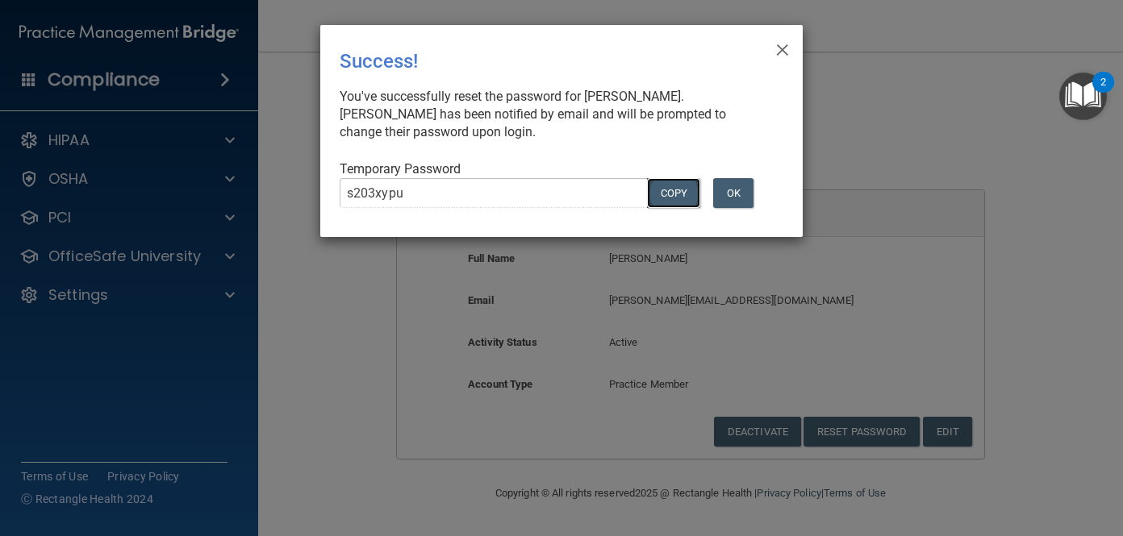
click at [656, 189] on button "COPY" at bounding box center [673, 193] width 53 height 30
click at [735, 182] on button "OK" at bounding box center [733, 193] width 40 height 30
click at [670, 194] on button "COPY" at bounding box center [673, 193] width 53 height 30
click at [780, 46] on span "×" at bounding box center [782, 47] width 15 height 32
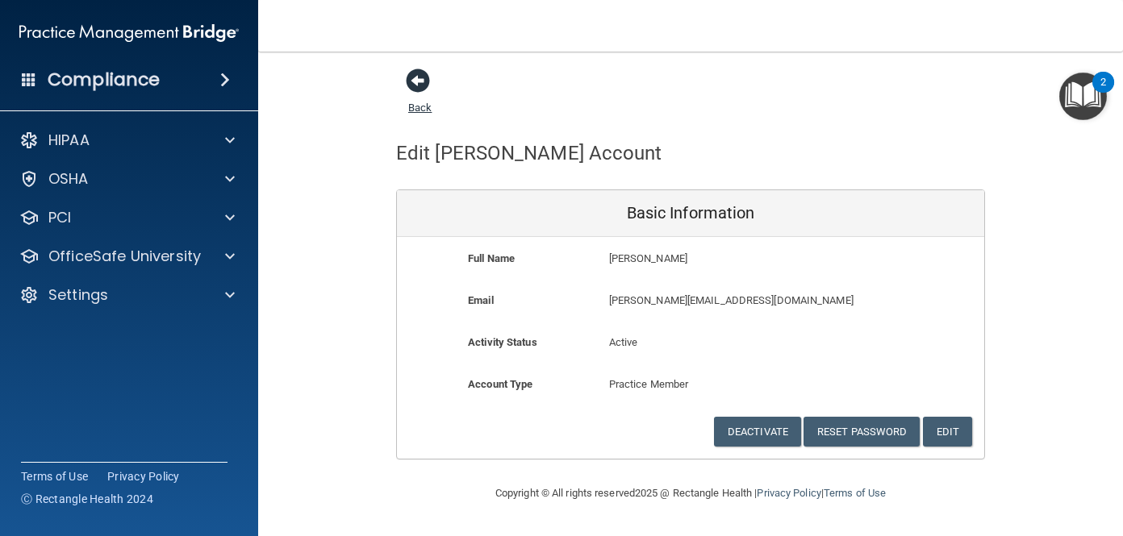
click at [420, 85] on span at bounding box center [418, 81] width 24 height 24
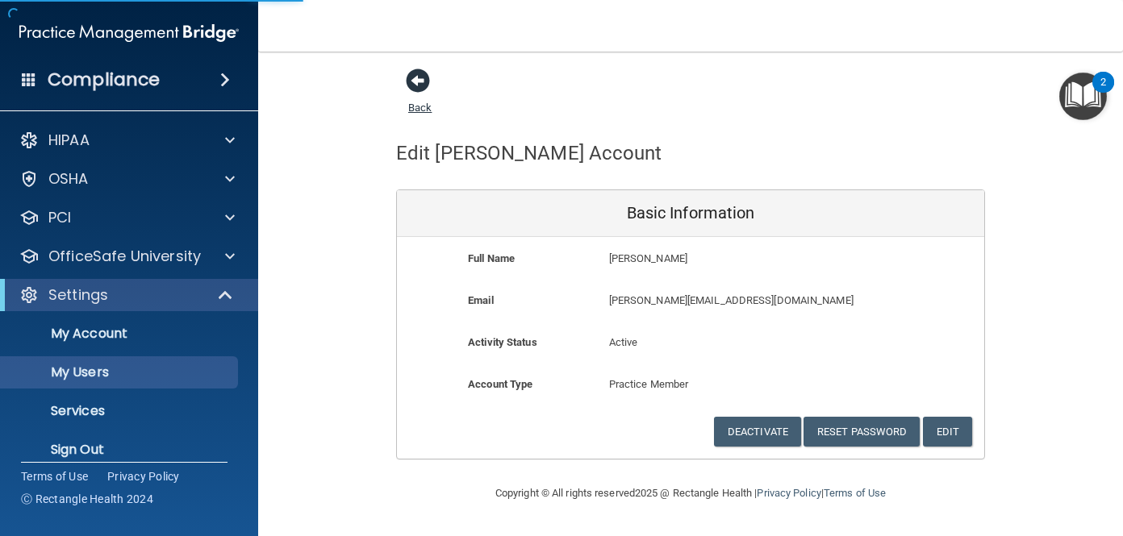
select select "20"
